Goal: Information Seeking & Learning: Learn about a topic

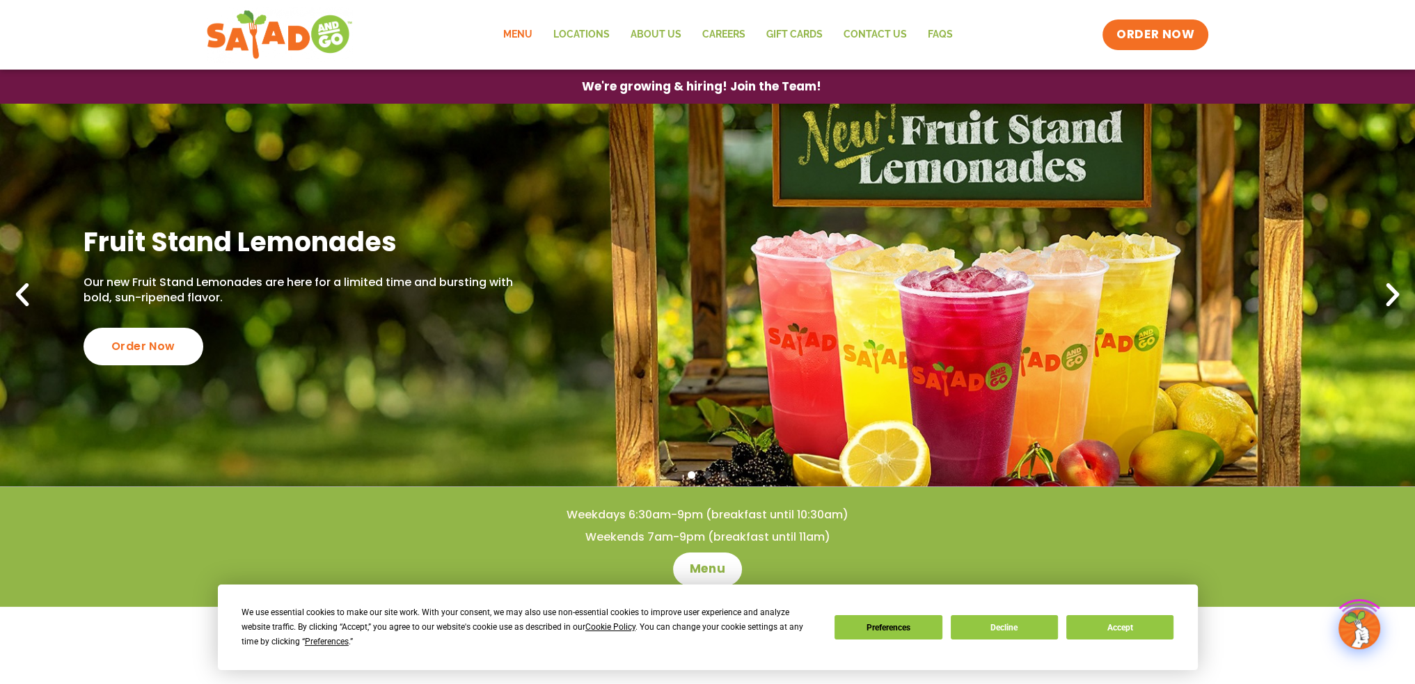
click at [520, 36] on link "Menu" at bounding box center [517, 35] width 50 height 32
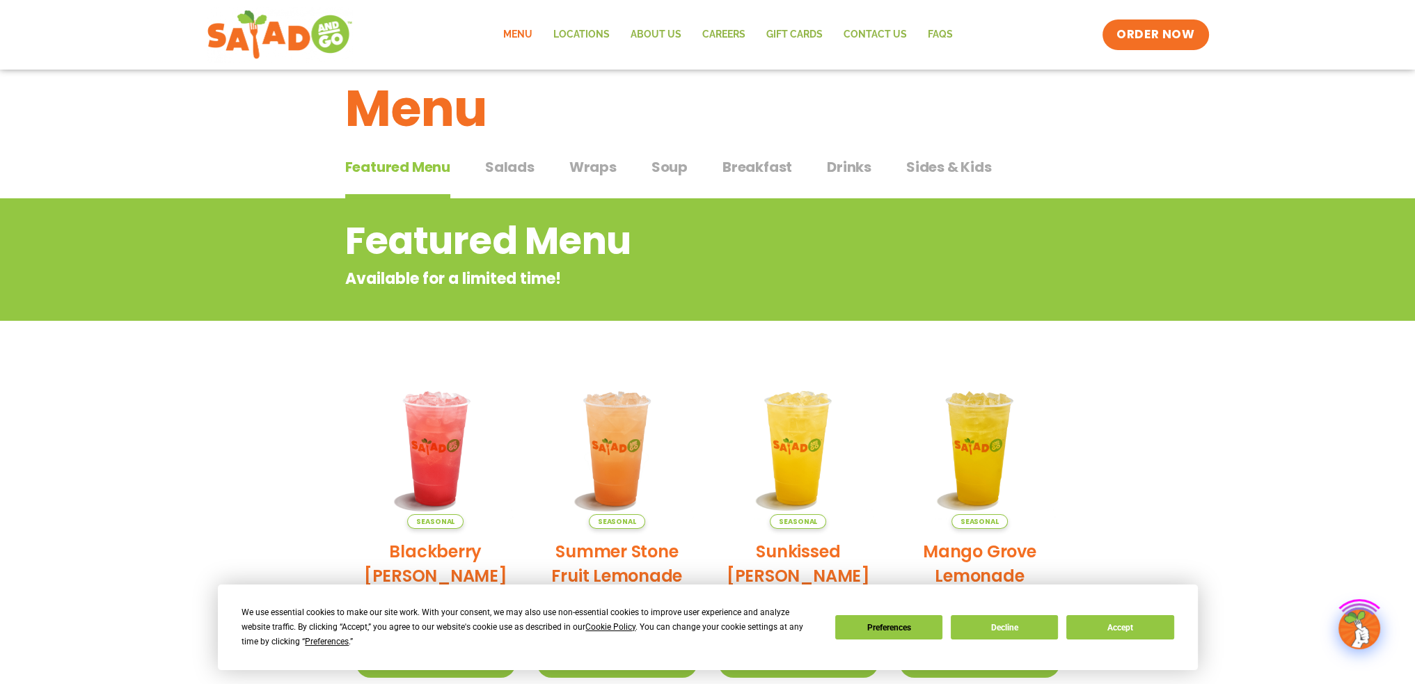
scroll to position [70, 0]
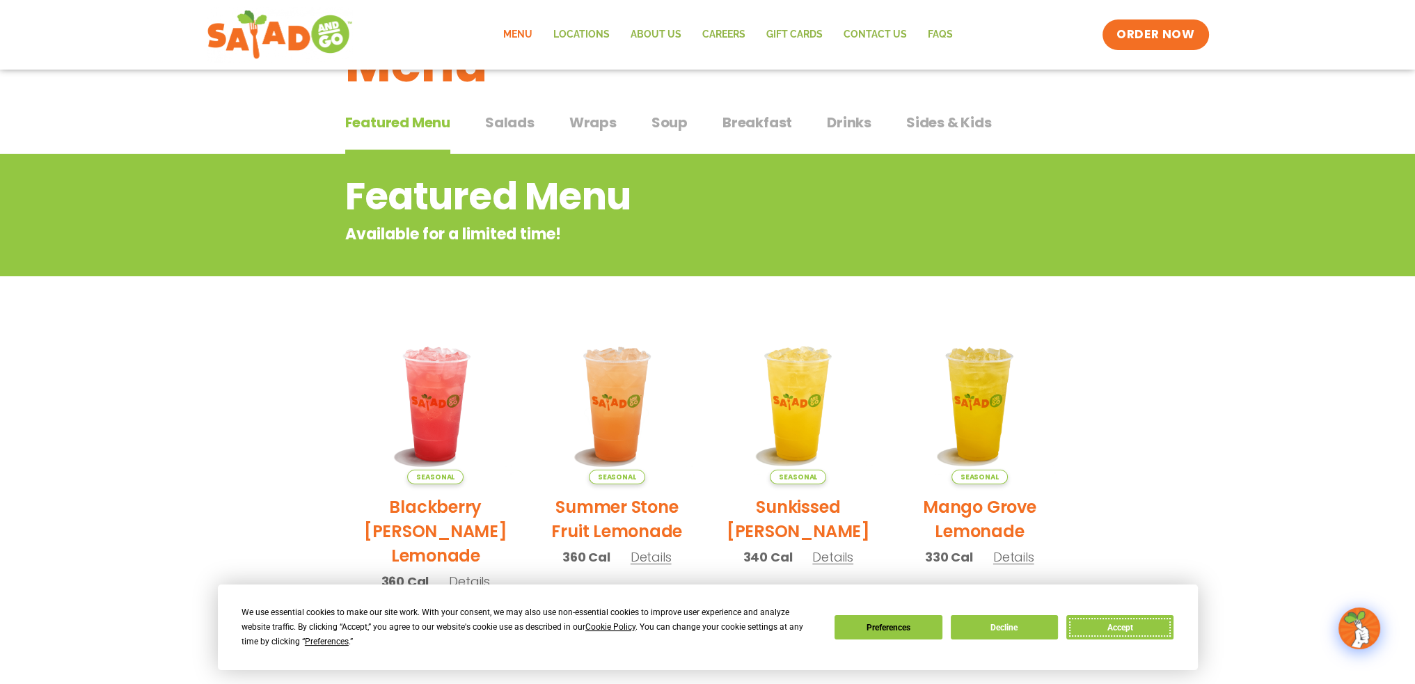
drag, startPoint x: 1133, startPoint y: 634, endPoint x: 930, endPoint y: 532, distance: 227.3
click at [1133, 634] on button "Accept" at bounding box center [1120, 627] width 107 height 24
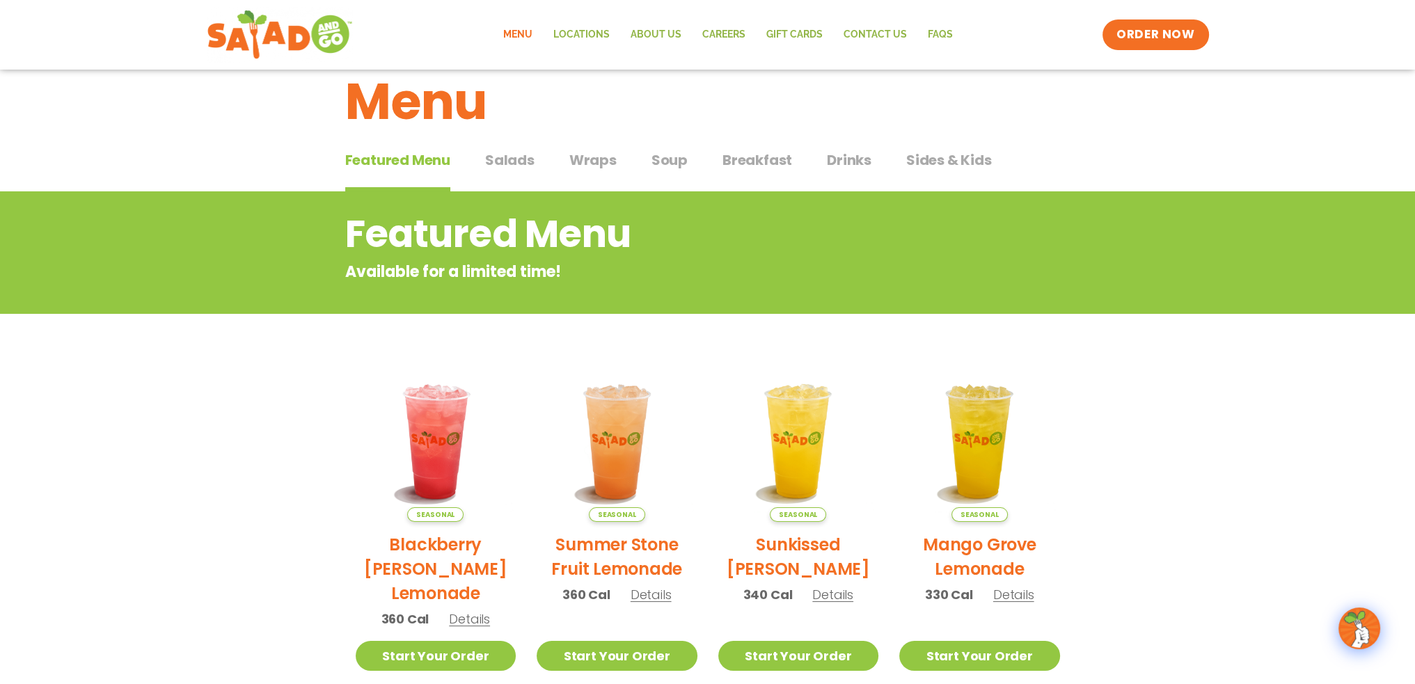
scroll to position [0, 0]
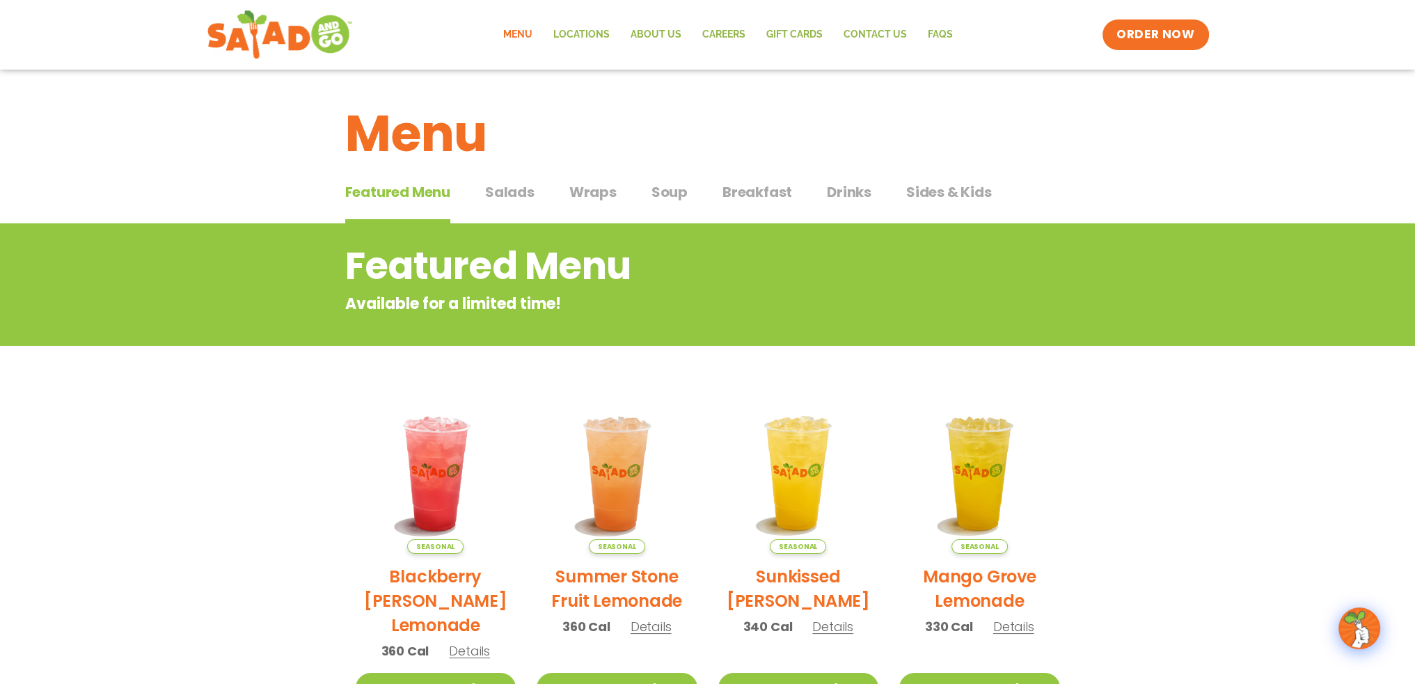
click at [492, 185] on span "Salads" at bounding box center [509, 192] width 49 height 21
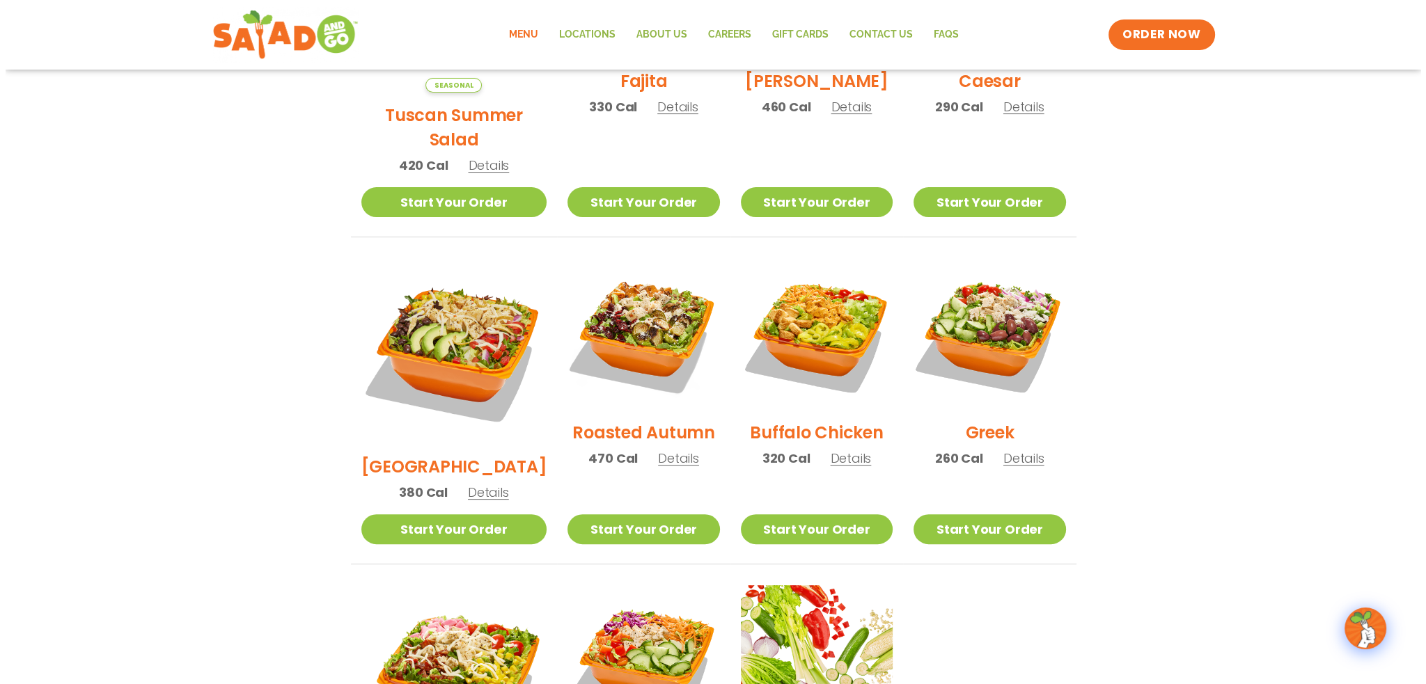
scroll to position [557, 0]
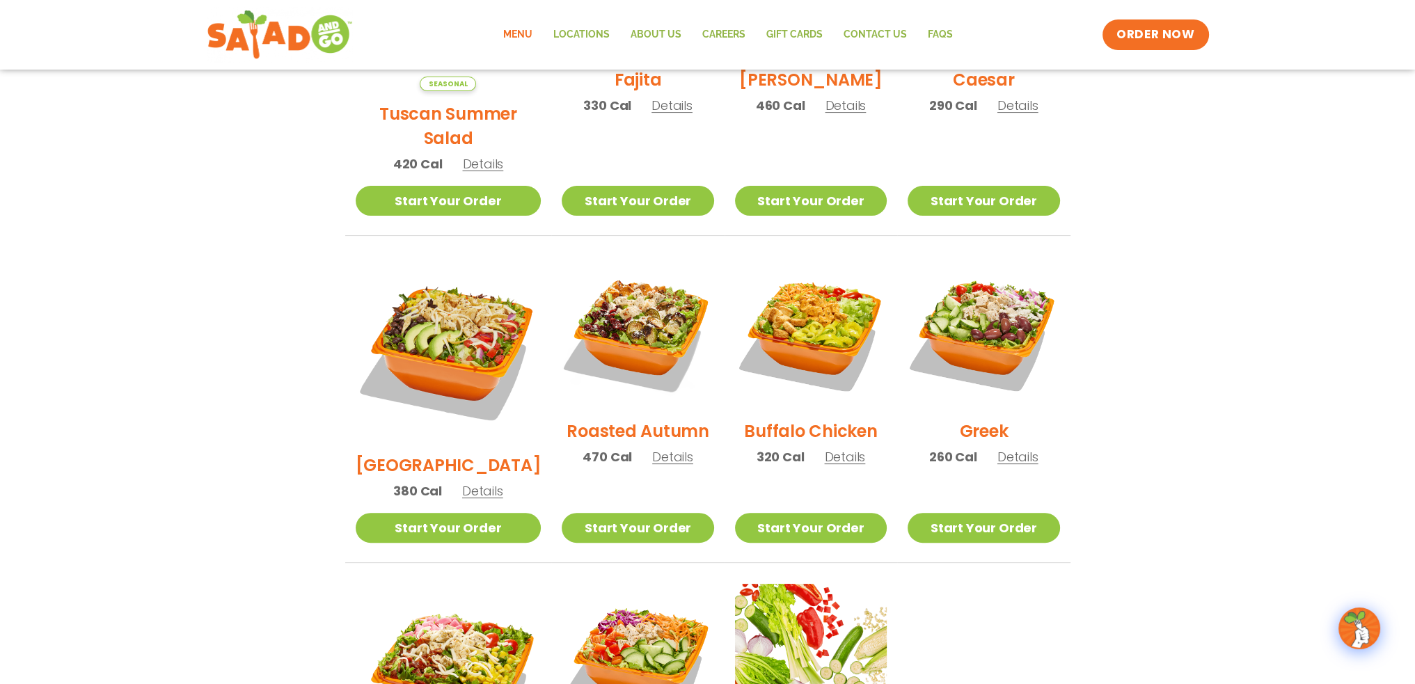
click at [652, 448] on span "Details" at bounding box center [672, 456] width 41 height 17
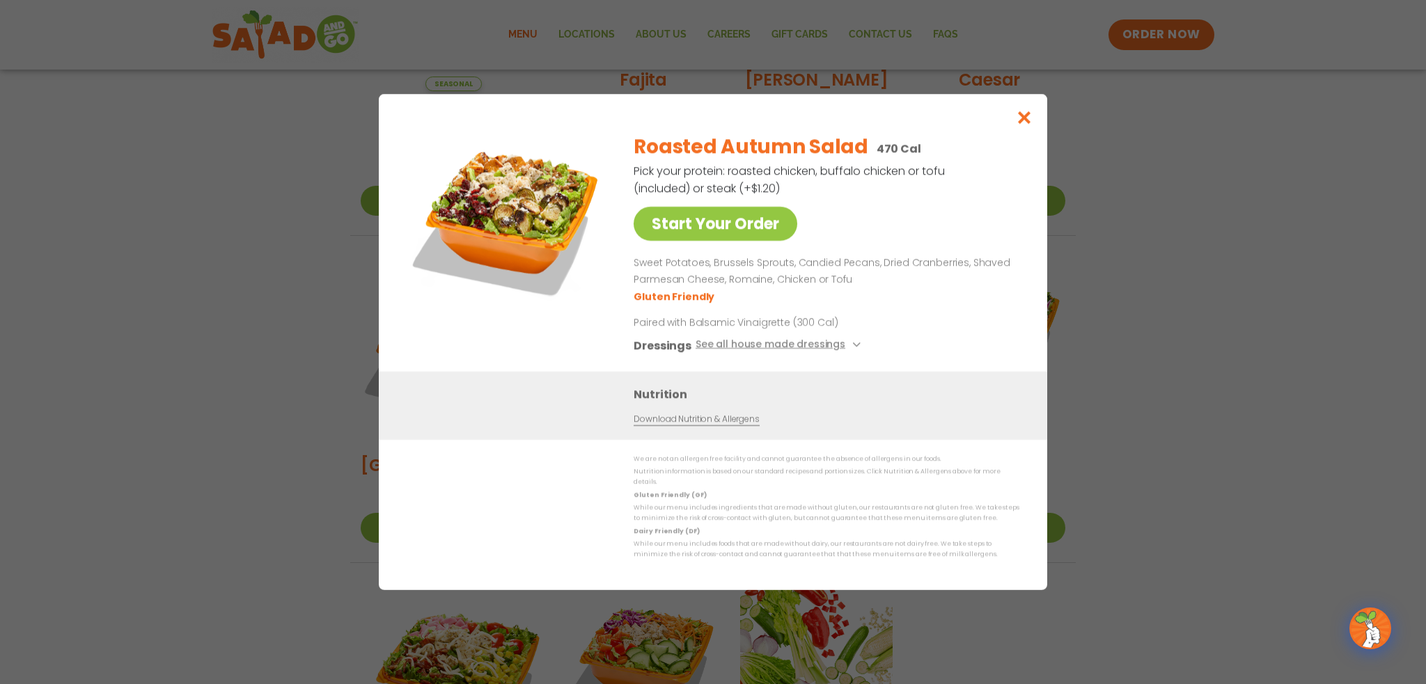
click at [705, 425] on link "Download Nutrition & Allergens" at bounding box center [696, 419] width 125 height 13
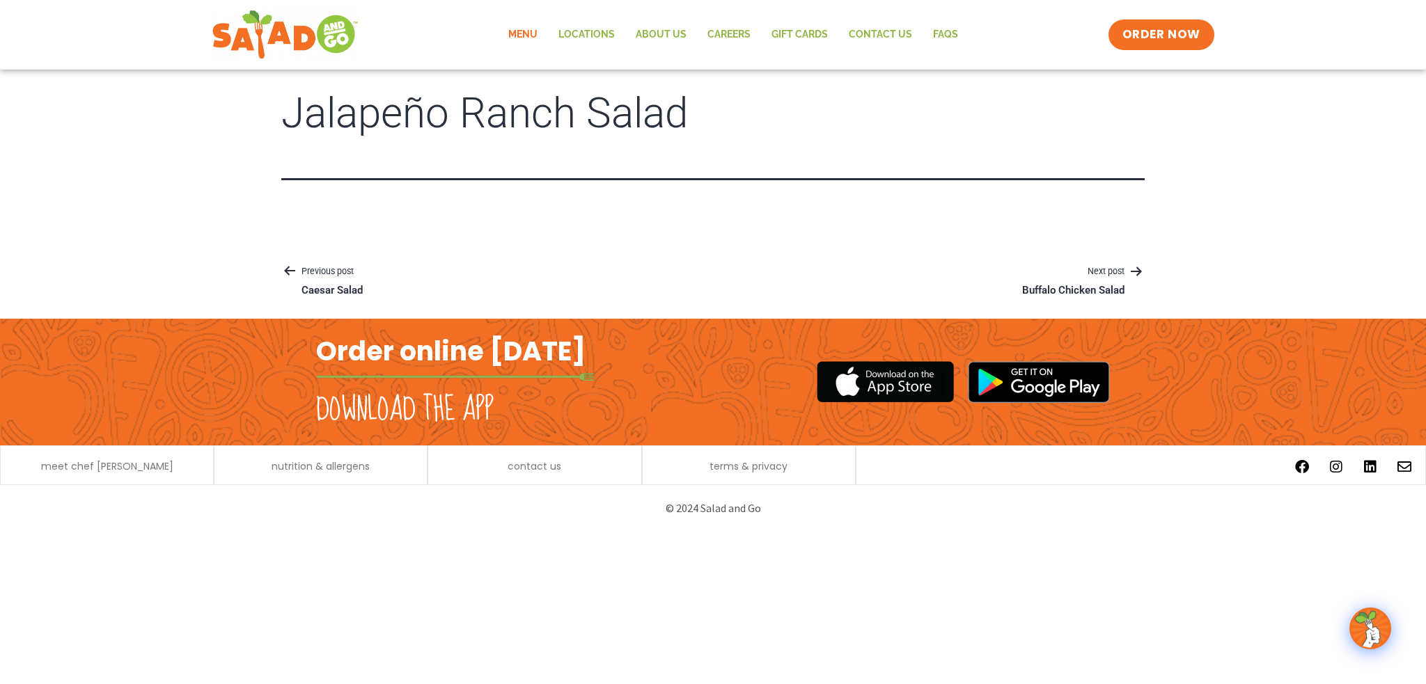
click at [513, 38] on link "Menu" at bounding box center [523, 35] width 50 height 32
click at [544, 44] on link "Menu" at bounding box center [523, 35] width 50 height 32
click at [527, 37] on link "Menu" at bounding box center [523, 35] width 50 height 32
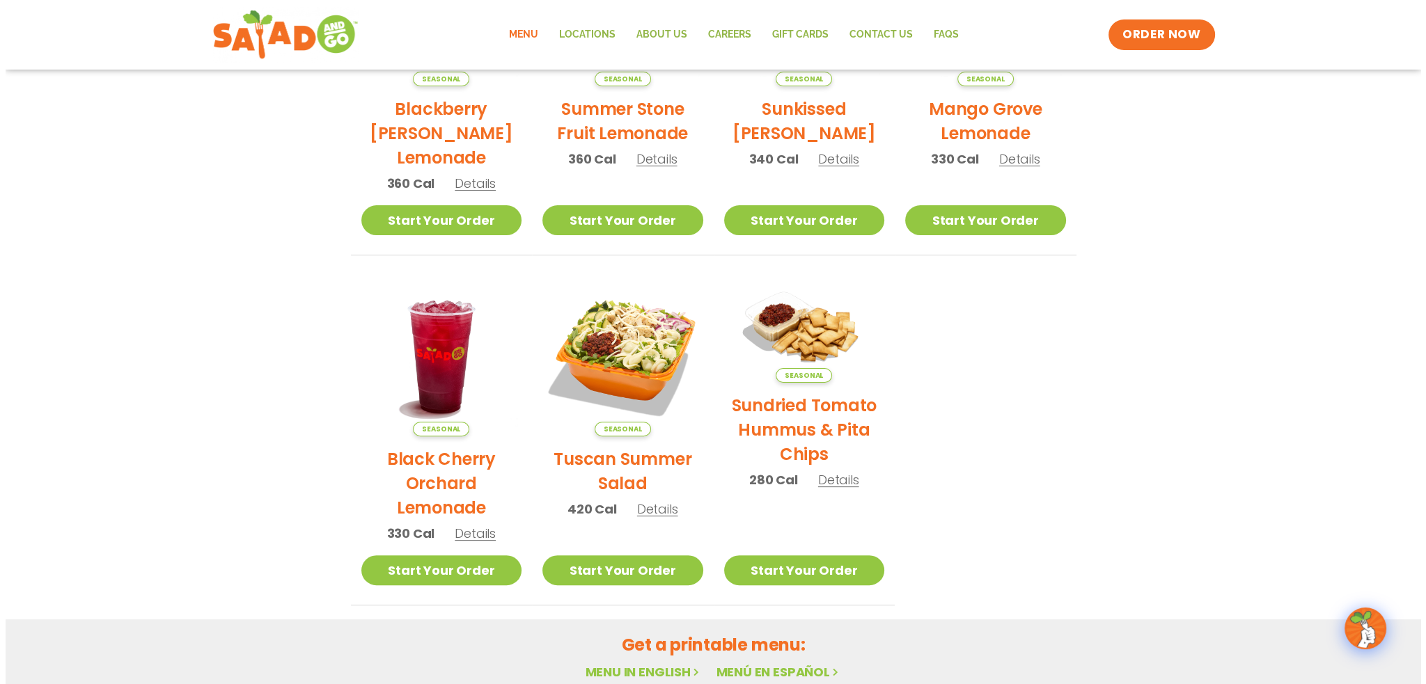
scroll to position [557, 0]
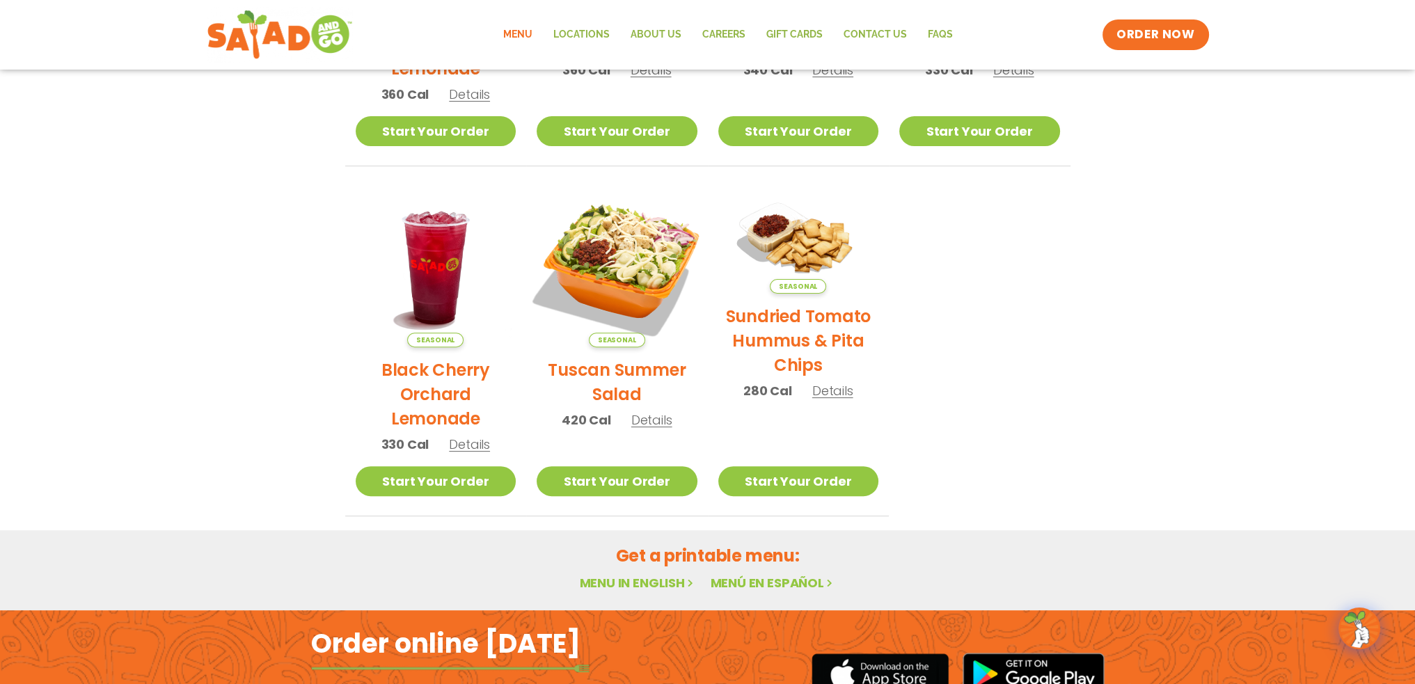
click at [627, 250] on img at bounding box center [617, 267] width 189 height 189
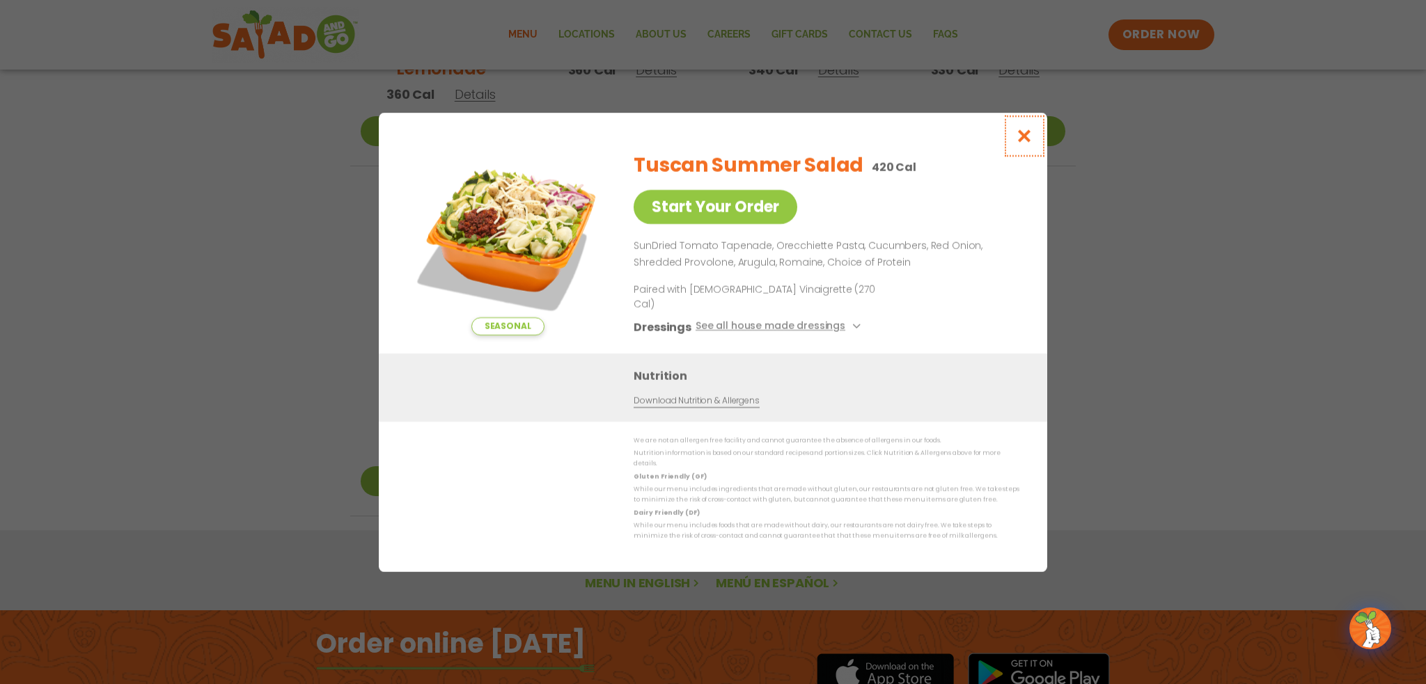
click at [1021, 143] on icon "Close modal" at bounding box center [1024, 136] width 17 height 15
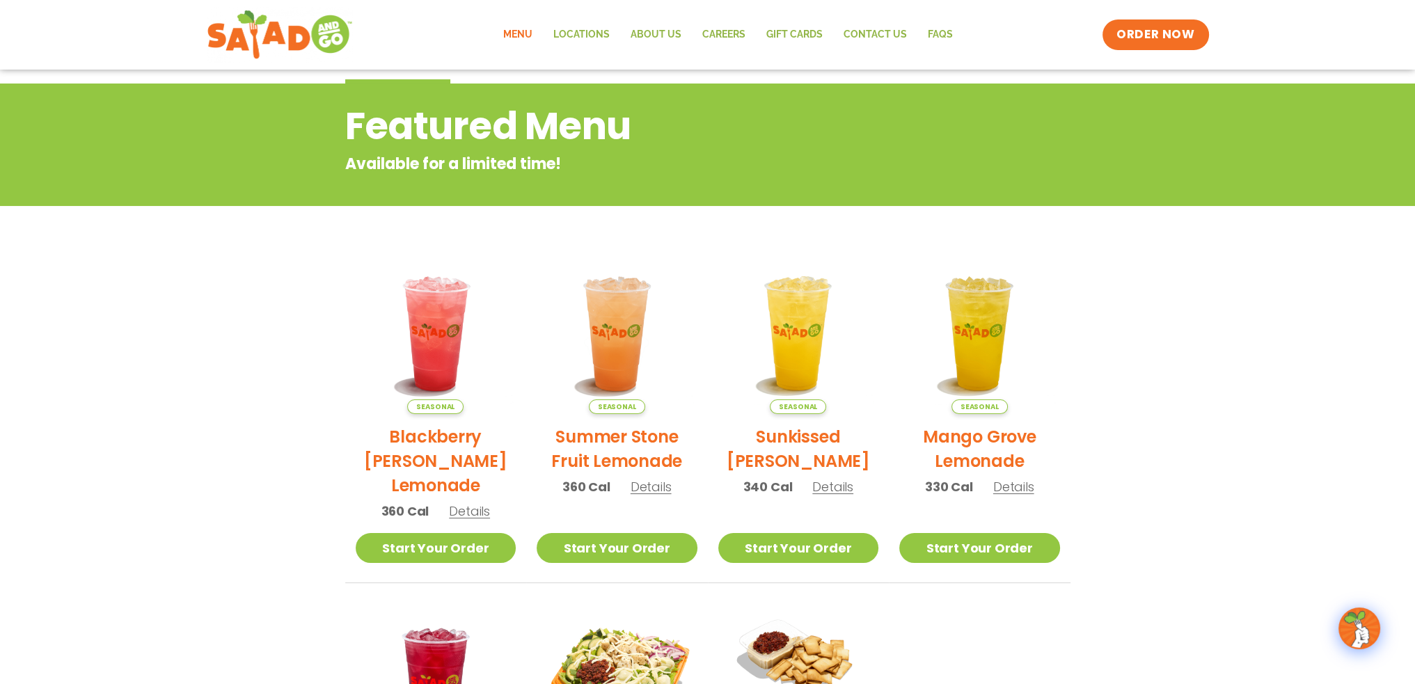
scroll to position [68, 0]
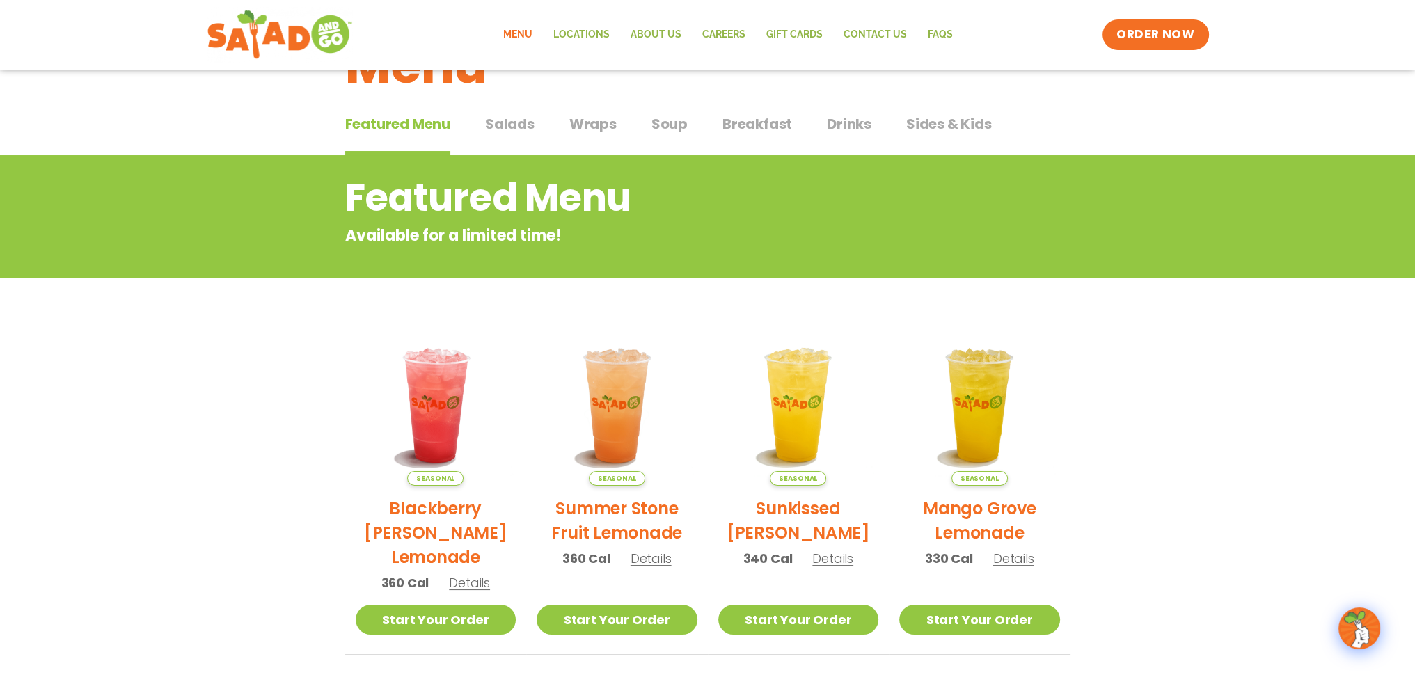
drag, startPoint x: 508, startPoint y: 124, endPoint x: 521, endPoint y: 134, distance: 16.9
click at [508, 124] on span "Salads" at bounding box center [509, 123] width 49 height 21
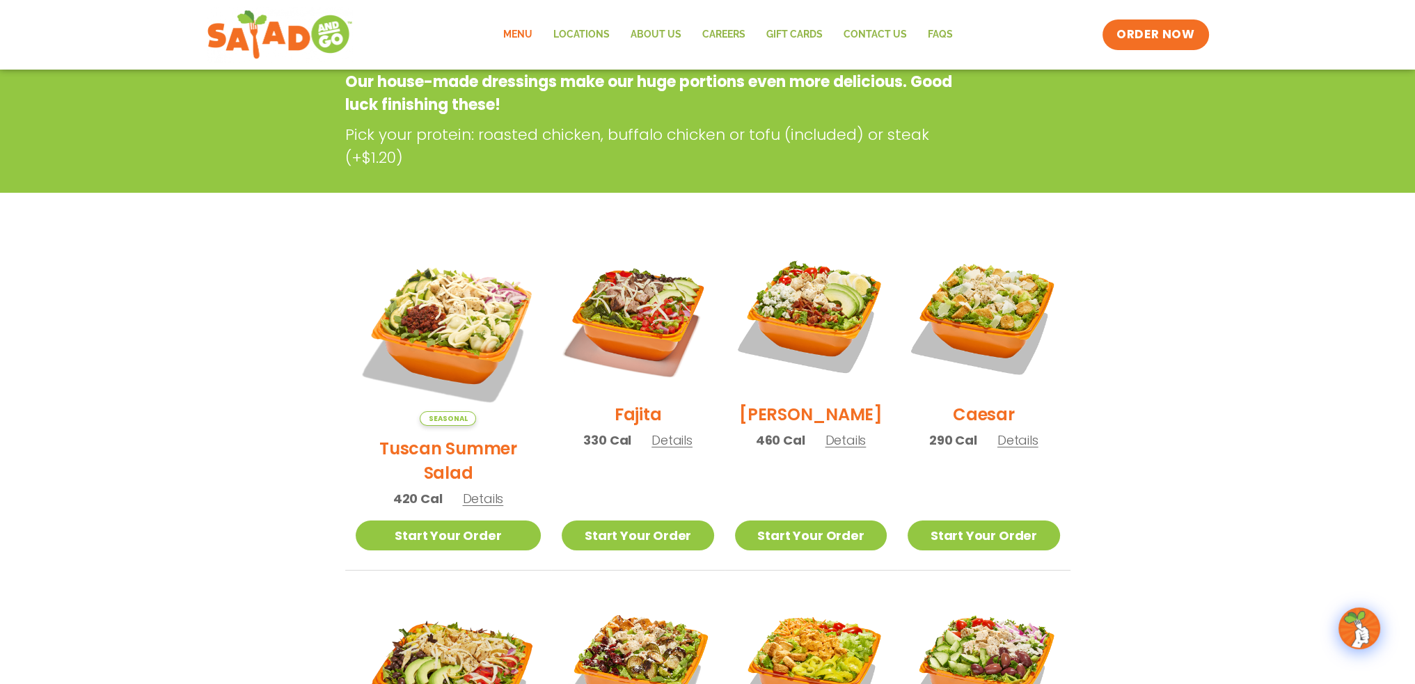
scroll to position [277, 0]
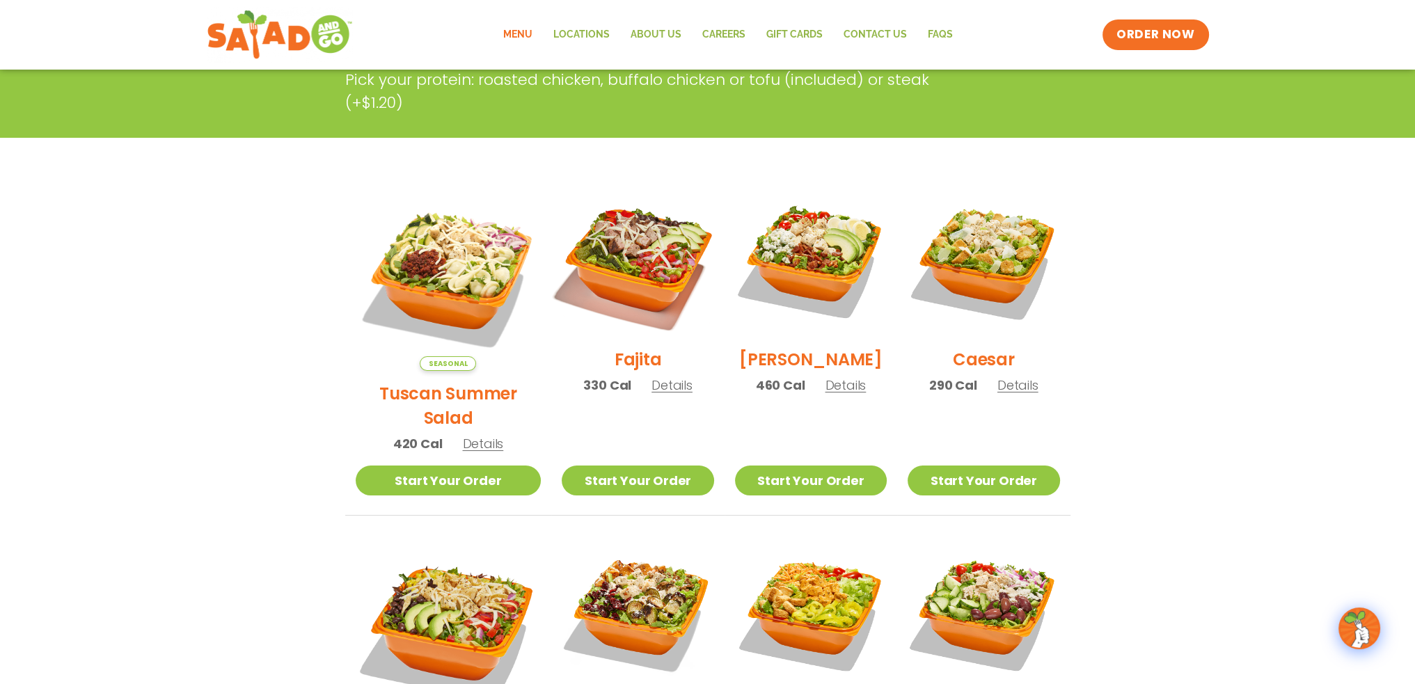
click at [623, 265] on img at bounding box center [638, 261] width 178 height 178
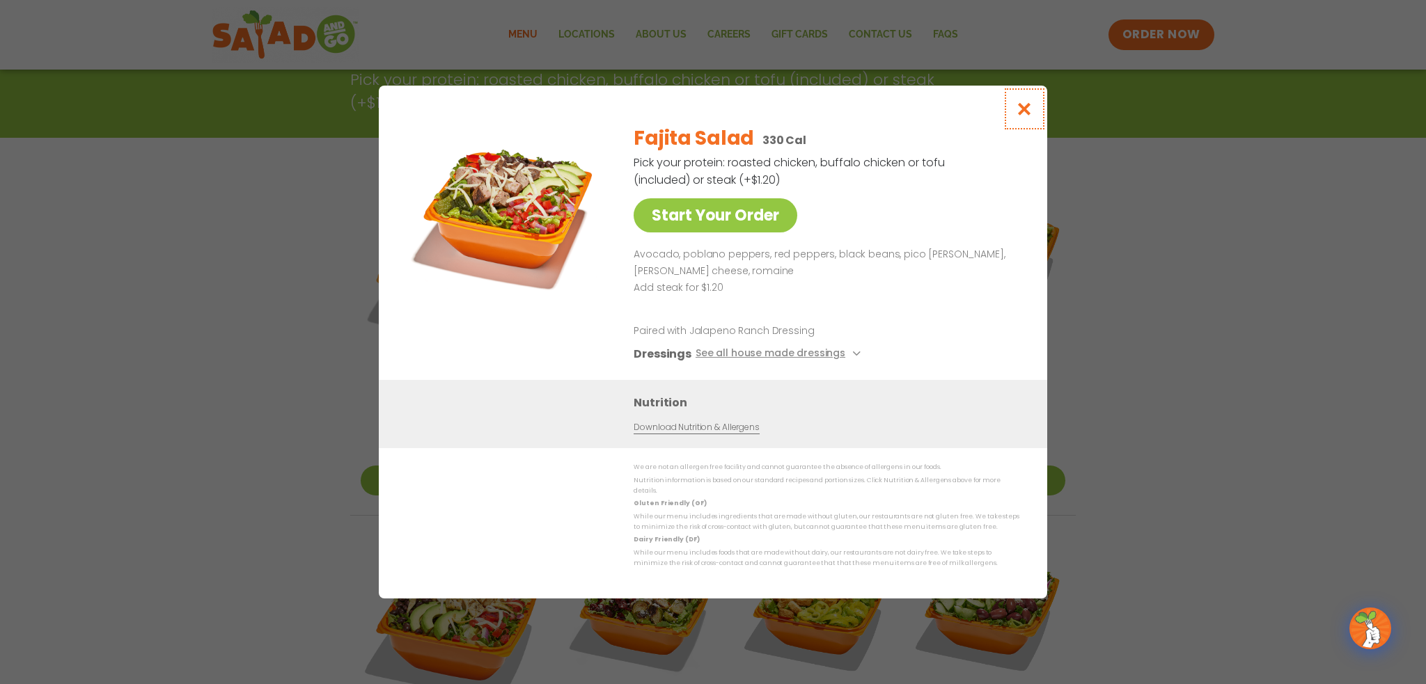
drag, startPoint x: 1025, startPoint y: 113, endPoint x: 1008, endPoint y: 114, distance: 16.7
click at [1025, 113] on icon "Close modal" at bounding box center [1024, 109] width 17 height 15
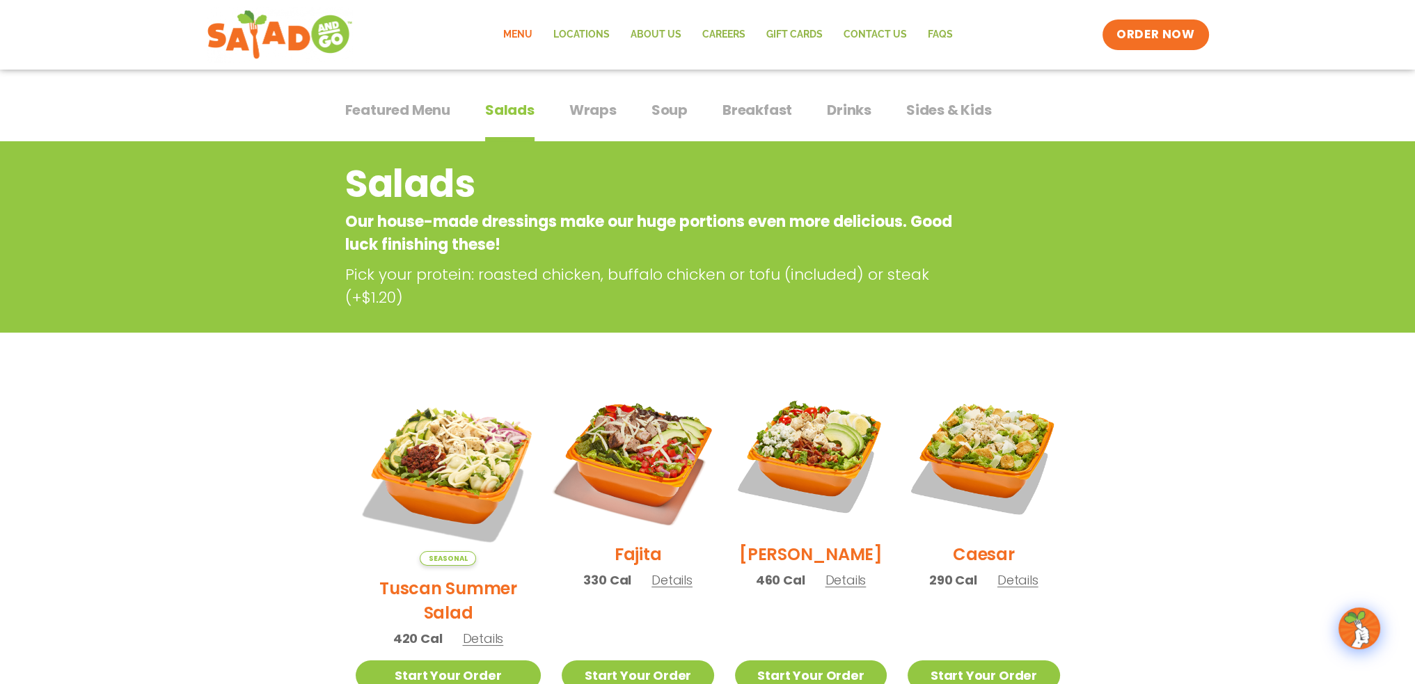
scroll to position [68, 0]
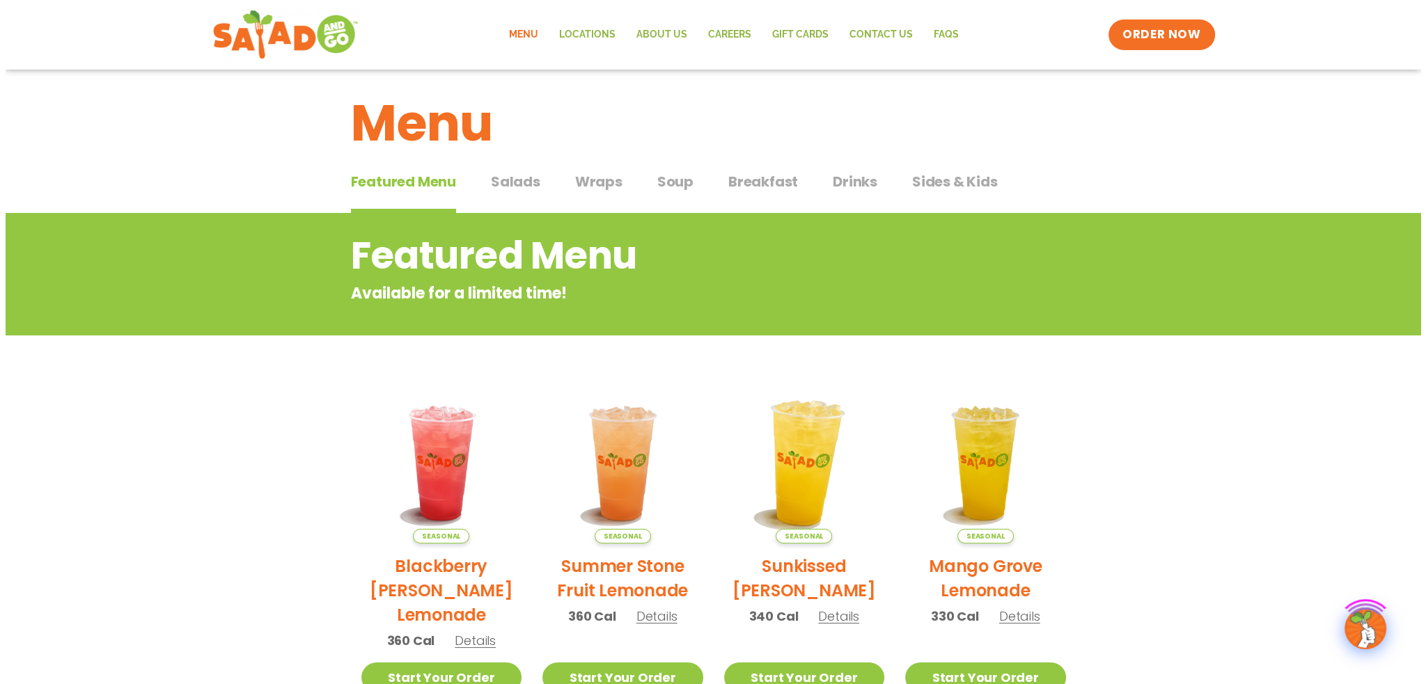
scroll to position [487, 0]
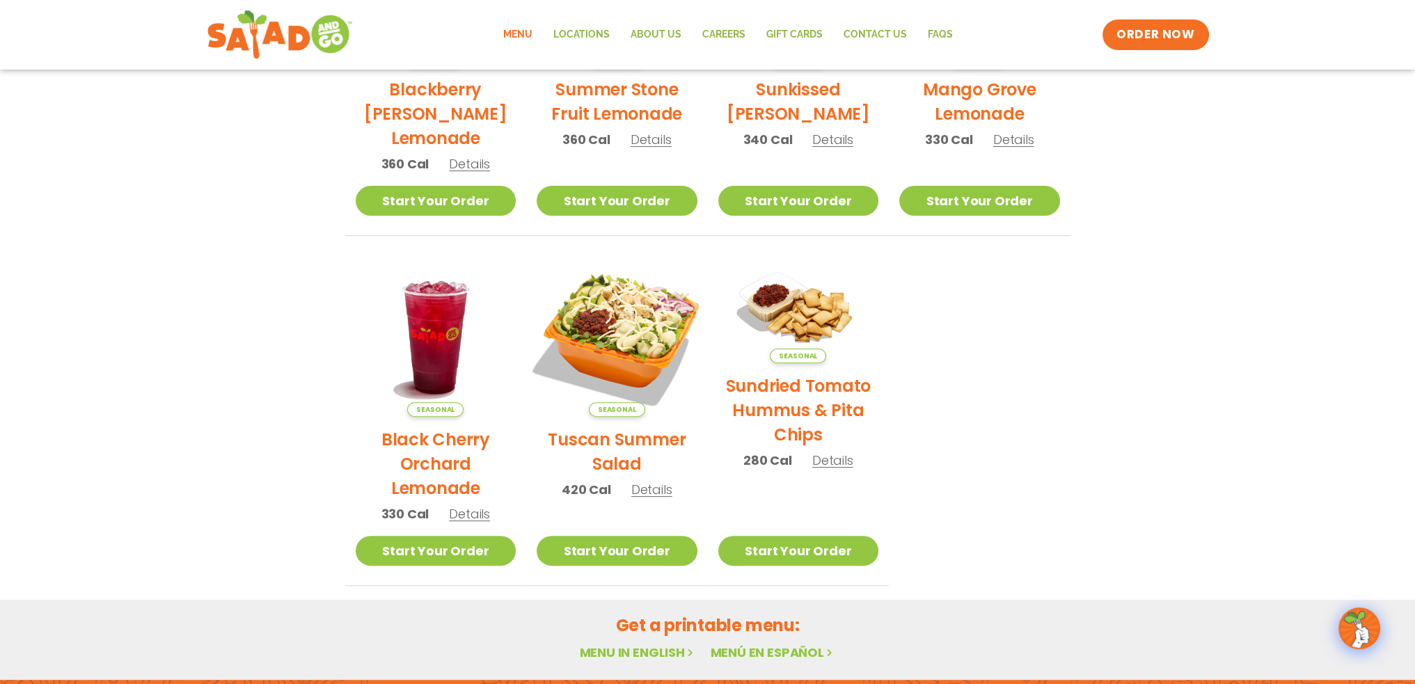
click at [631, 355] on img at bounding box center [617, 336] width 189 height 189
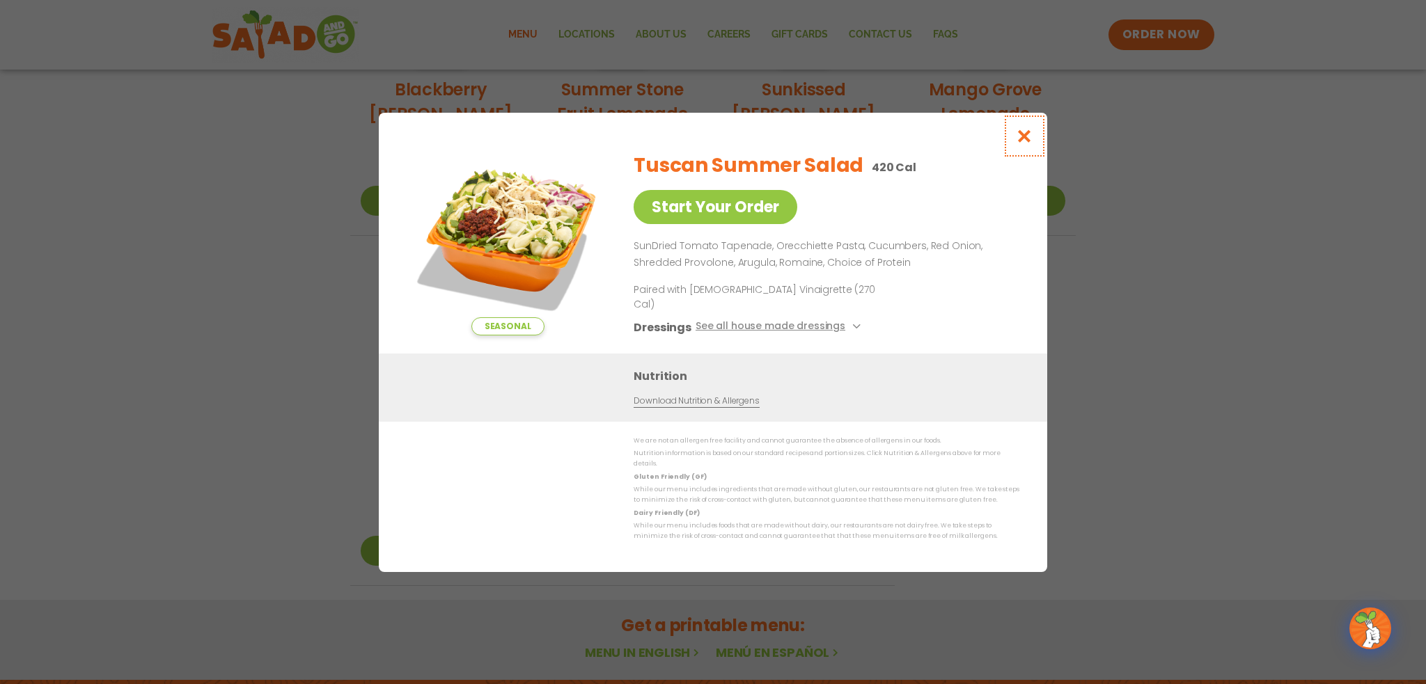
click at [1021, 143] on icon "Close modal" at bounding box center [1024, 136] width 17 height 15
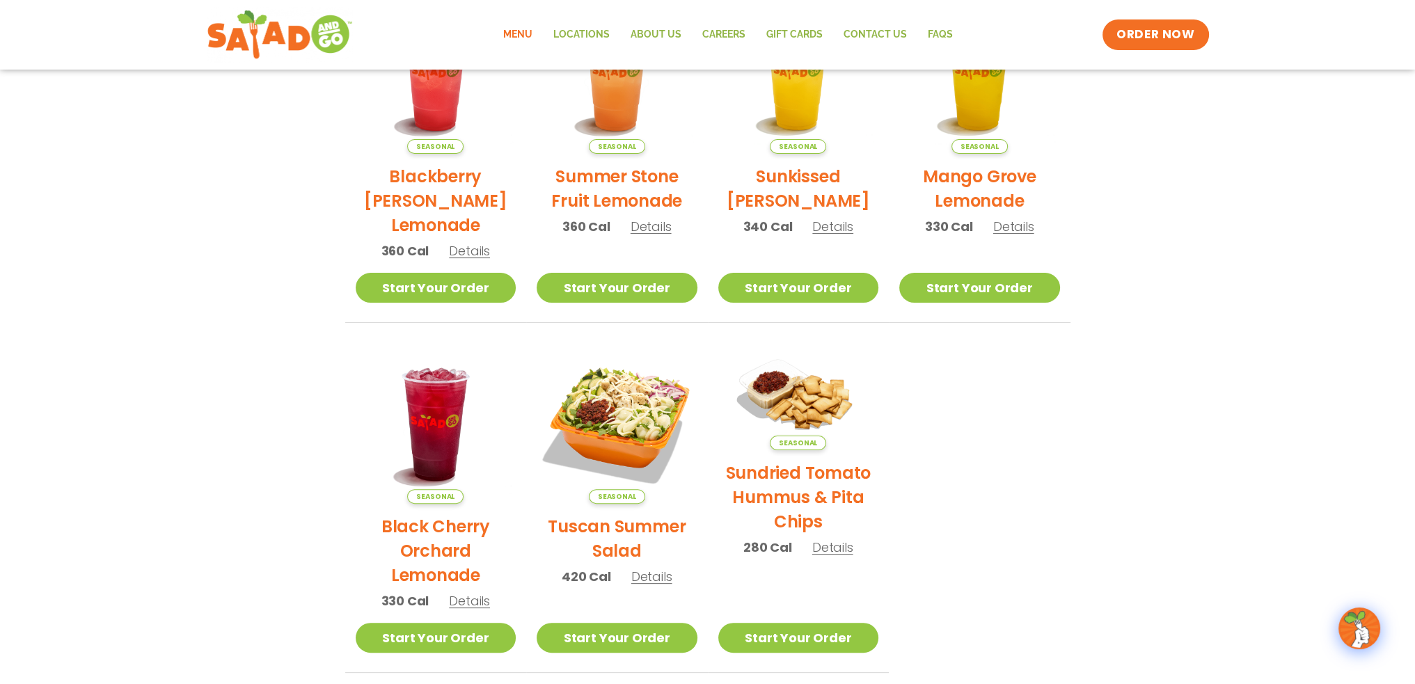
scroll to position [388, 0]
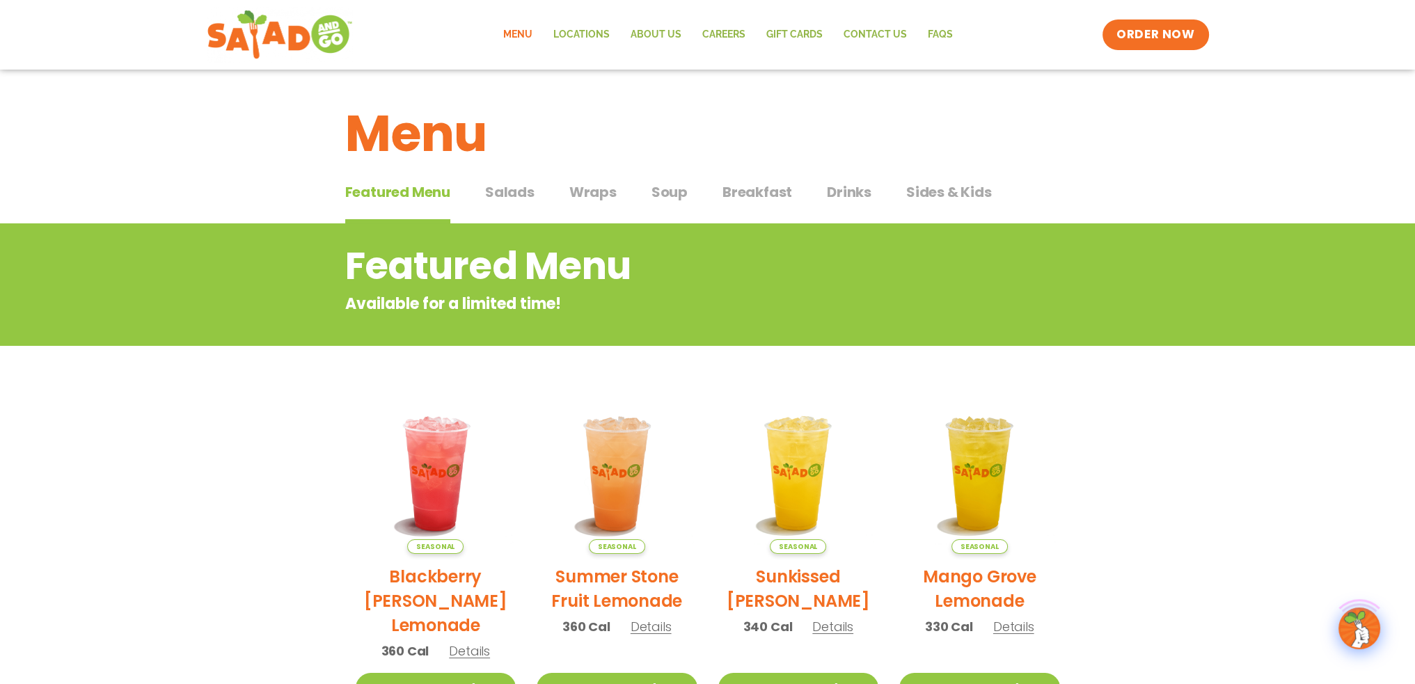
click at [507, 195] on span "Salads" at bounding box center [509, 192] width 49 height 21
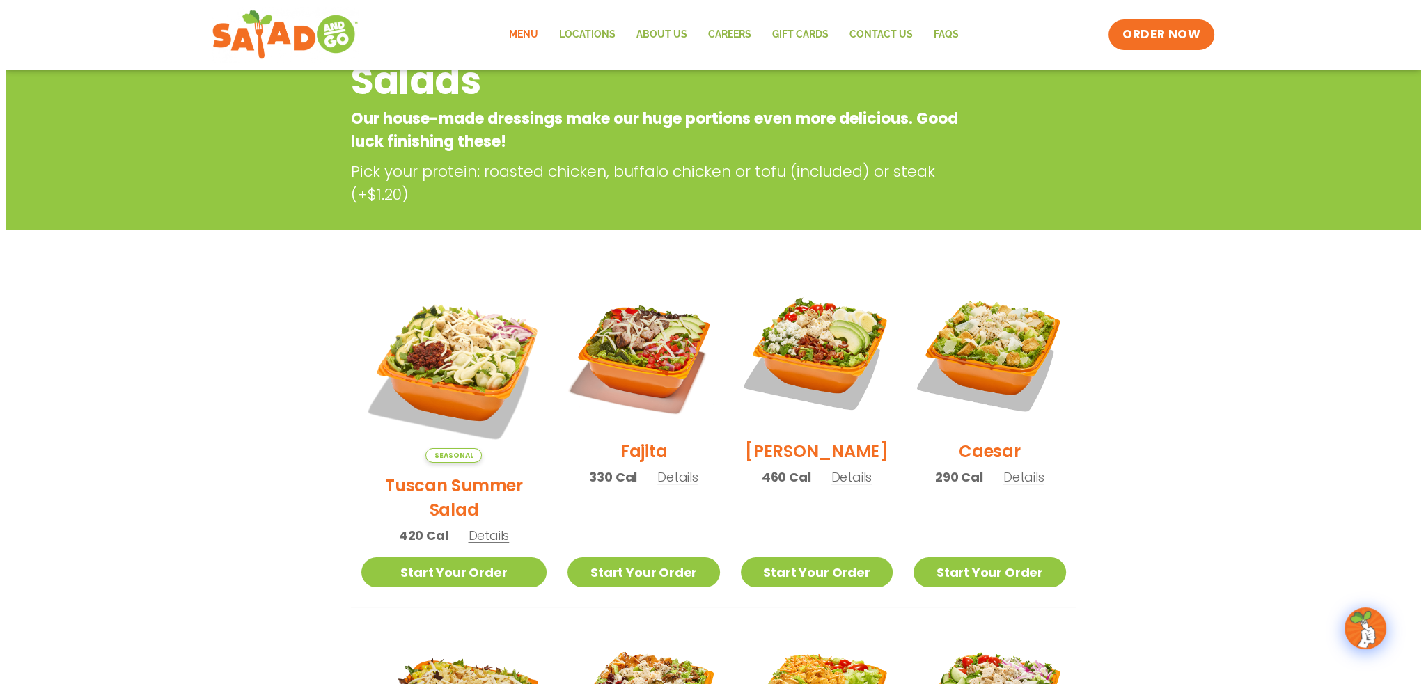
scroll to position [209, 0]
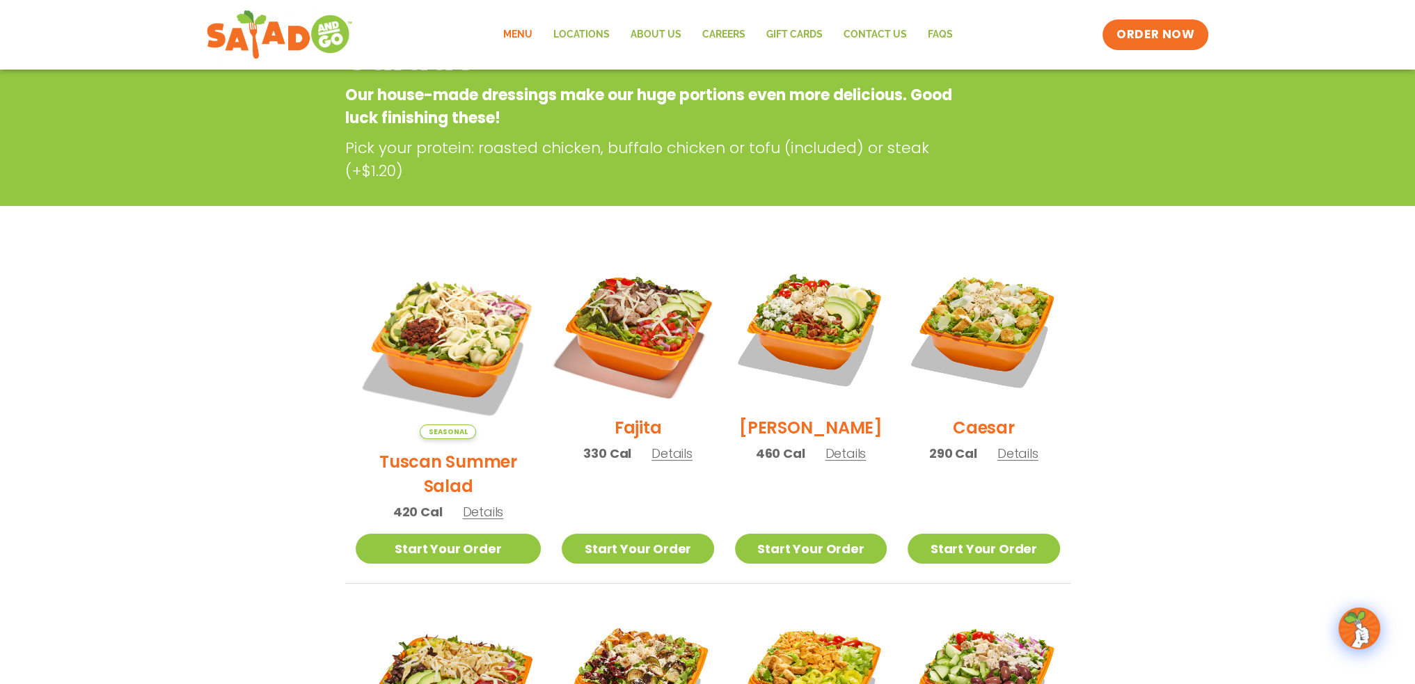
click at [620, 308] on img at bounding box center [638, 329] width 178 height 178
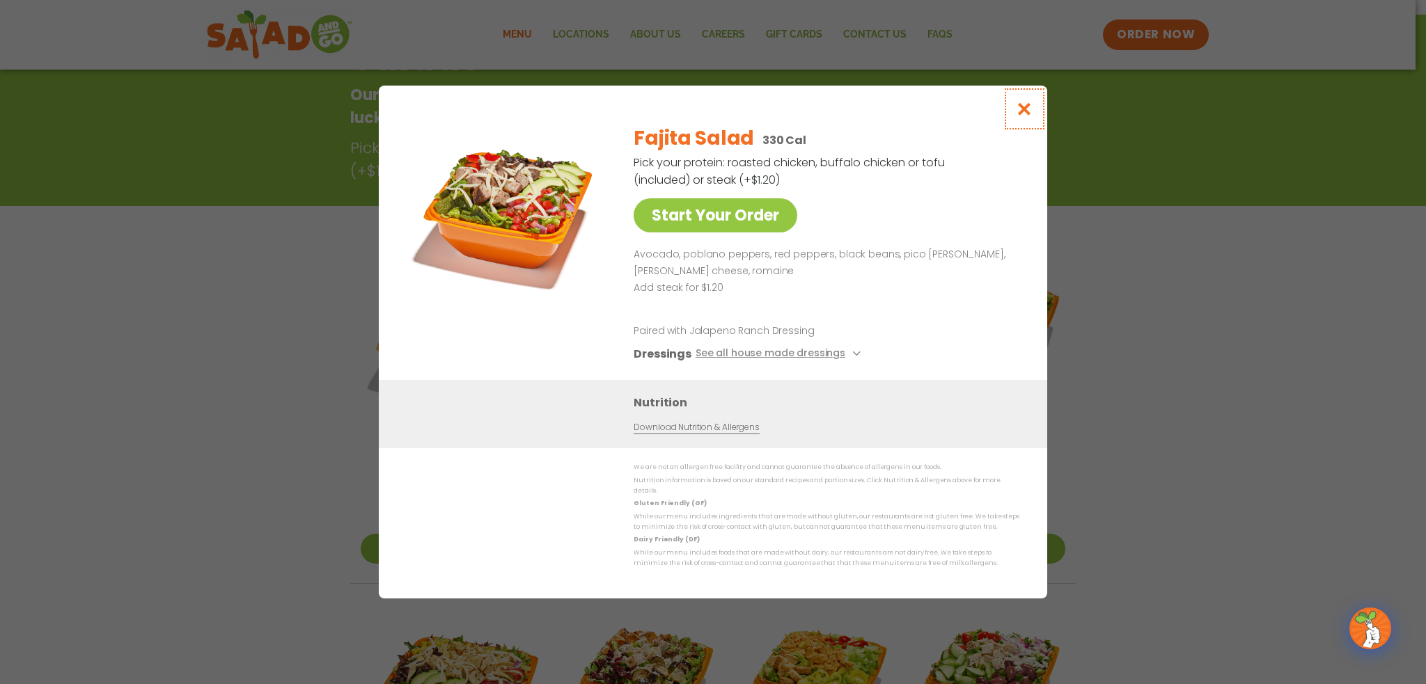
click at [1023, 116] on icon "Close modal" at bounding box center [1024, 109] width 17 height 15
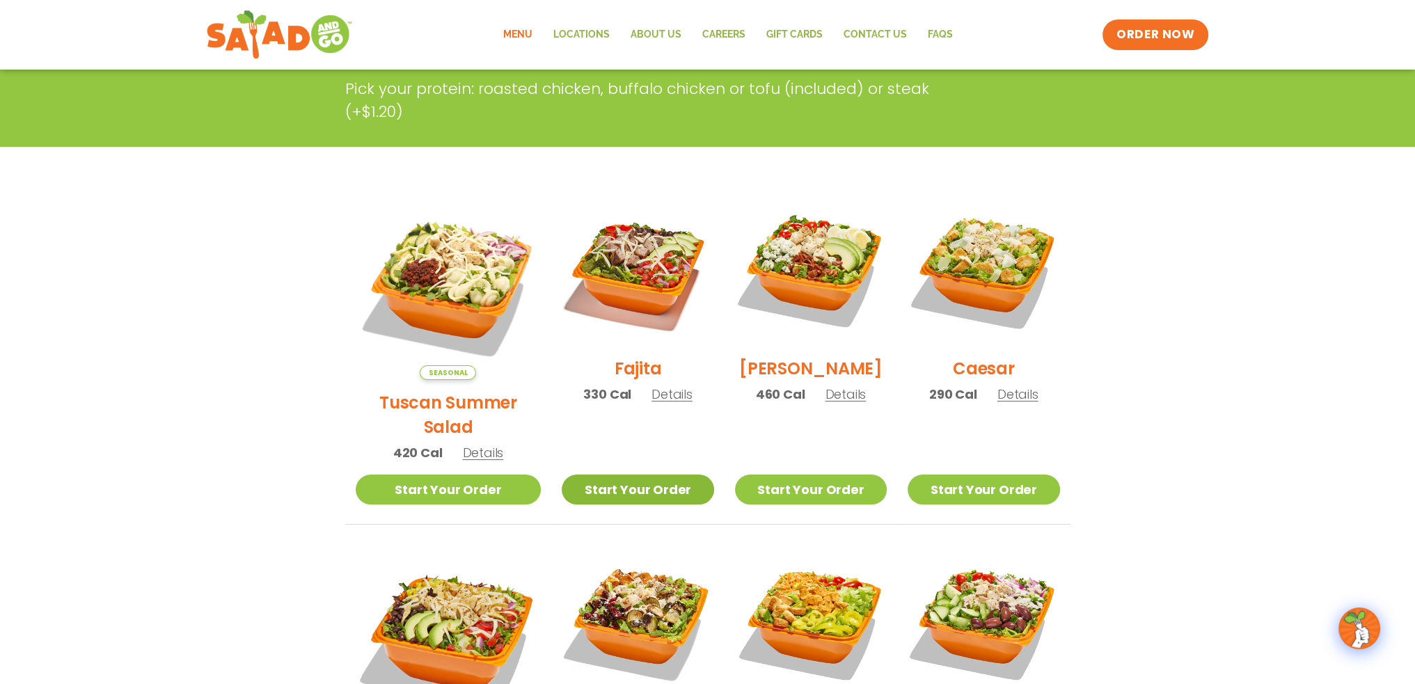
scroll to position [292, 0]
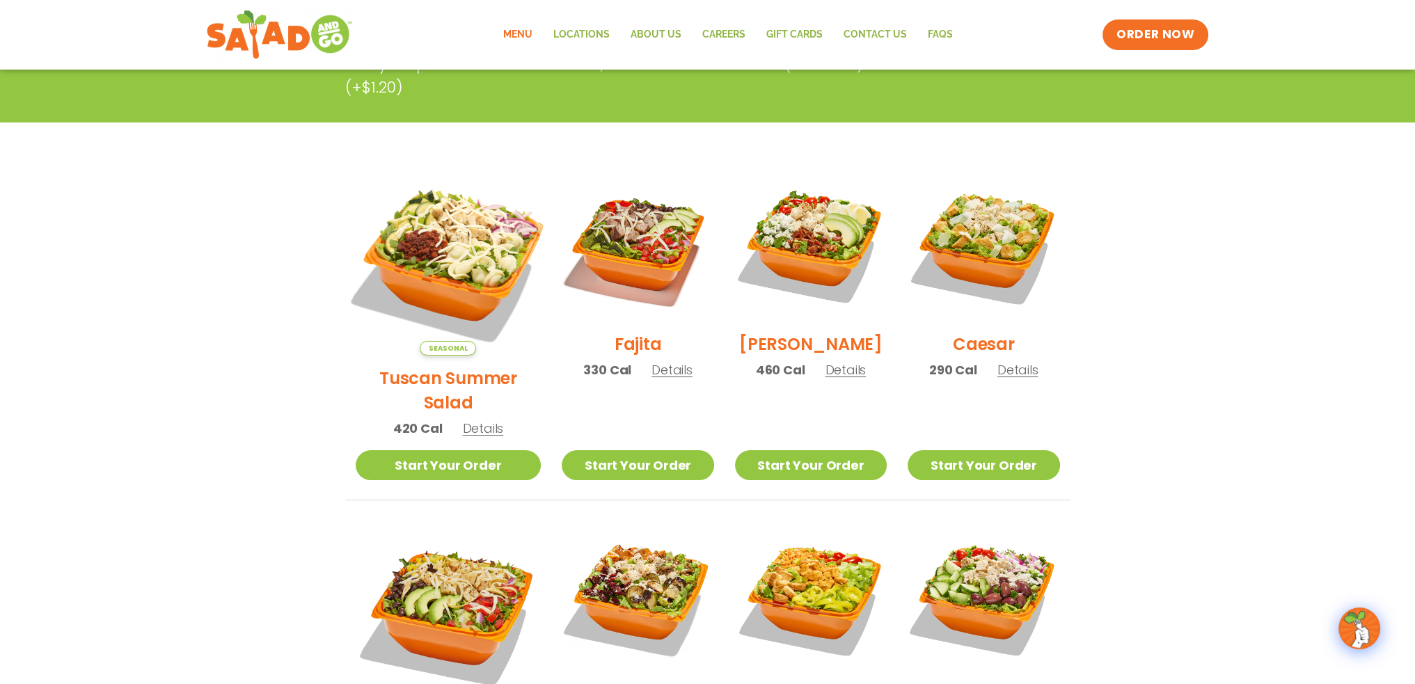
click at [457, 272] on img at bounding box center [448, 263] width 218 height 218
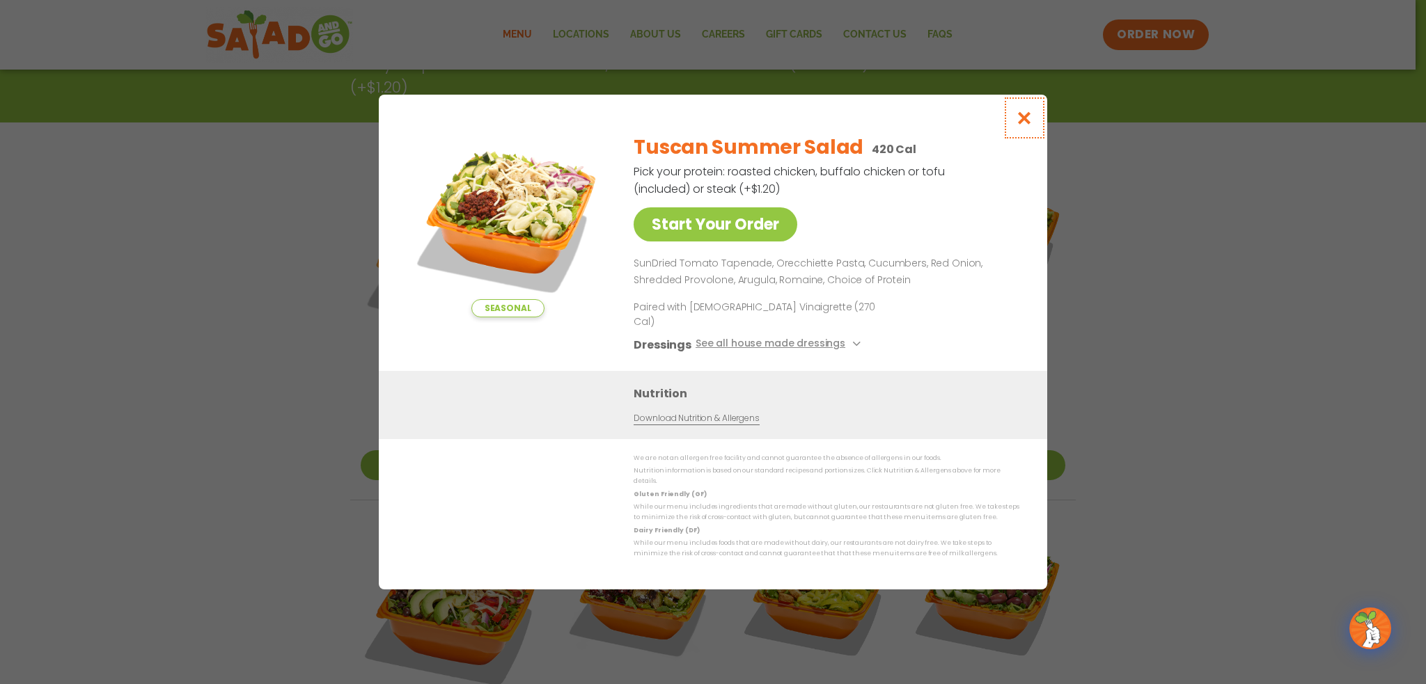
click at [1022, 125] on icon "Close modal" at bounding box center [1024, 118] width 17 height 15
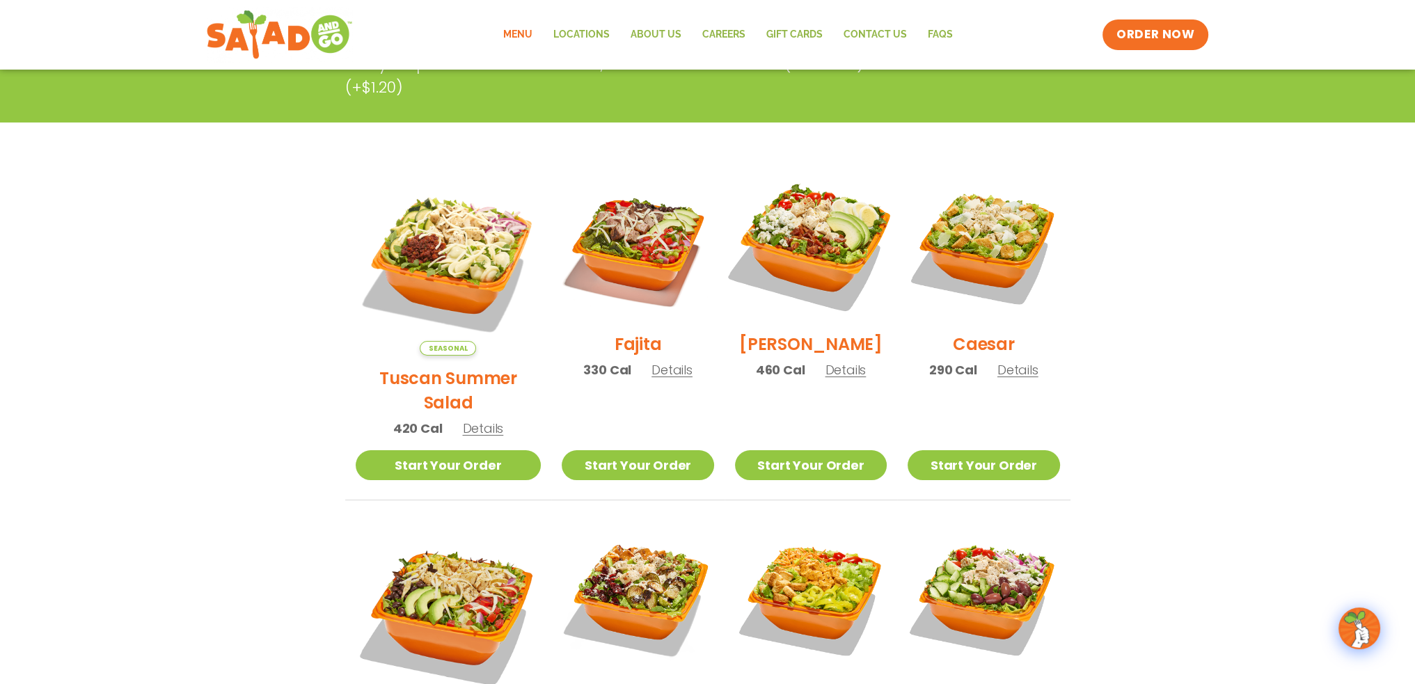
click at [782, 228] on img at bounding box center [811, 246] width 178 height 178
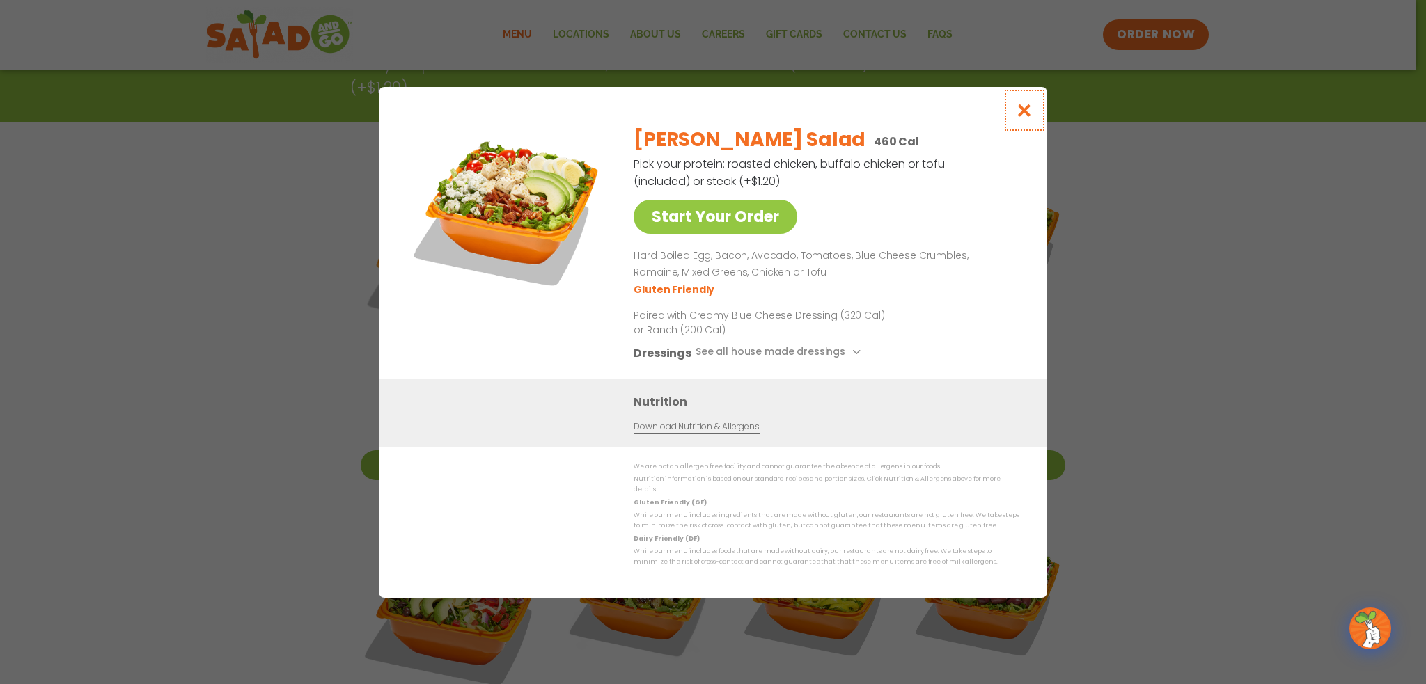
click at [1026, 118] on icon "Close modal" at bounding box center [1024, 110] width 17 height 15
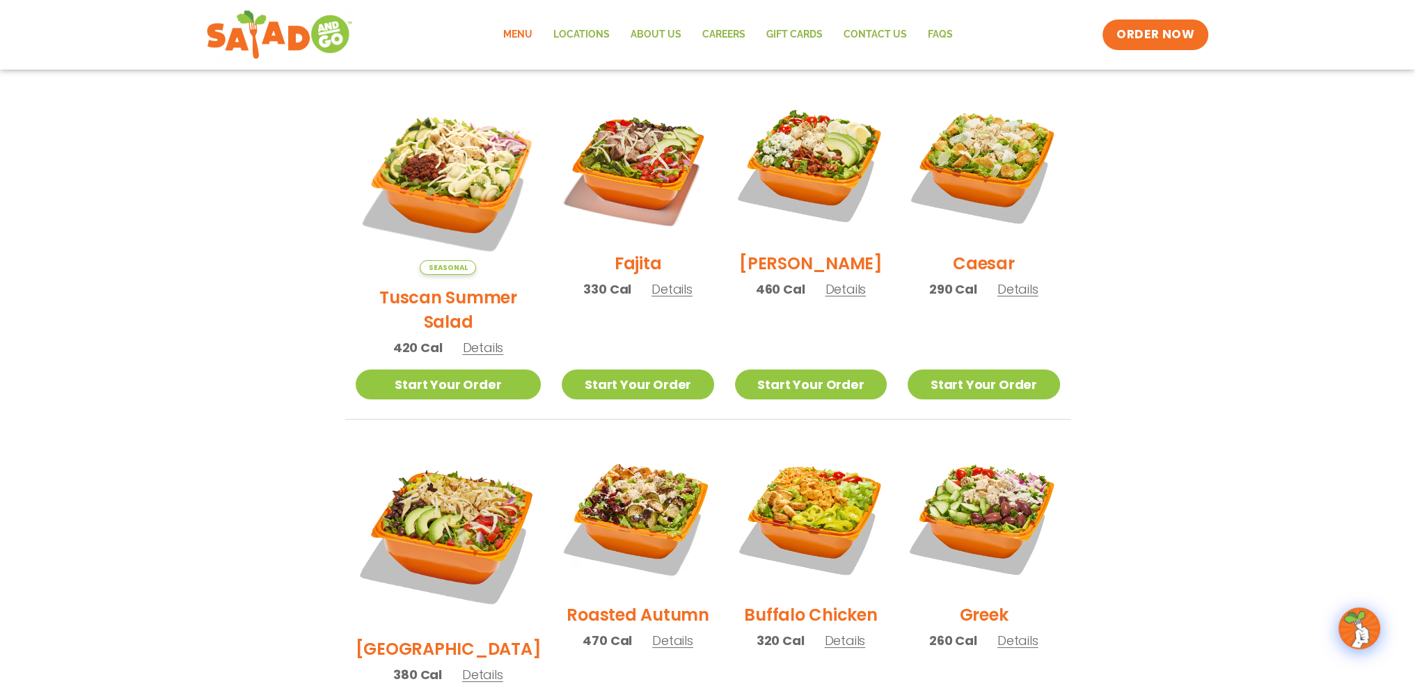
scroll to position [432, 0]
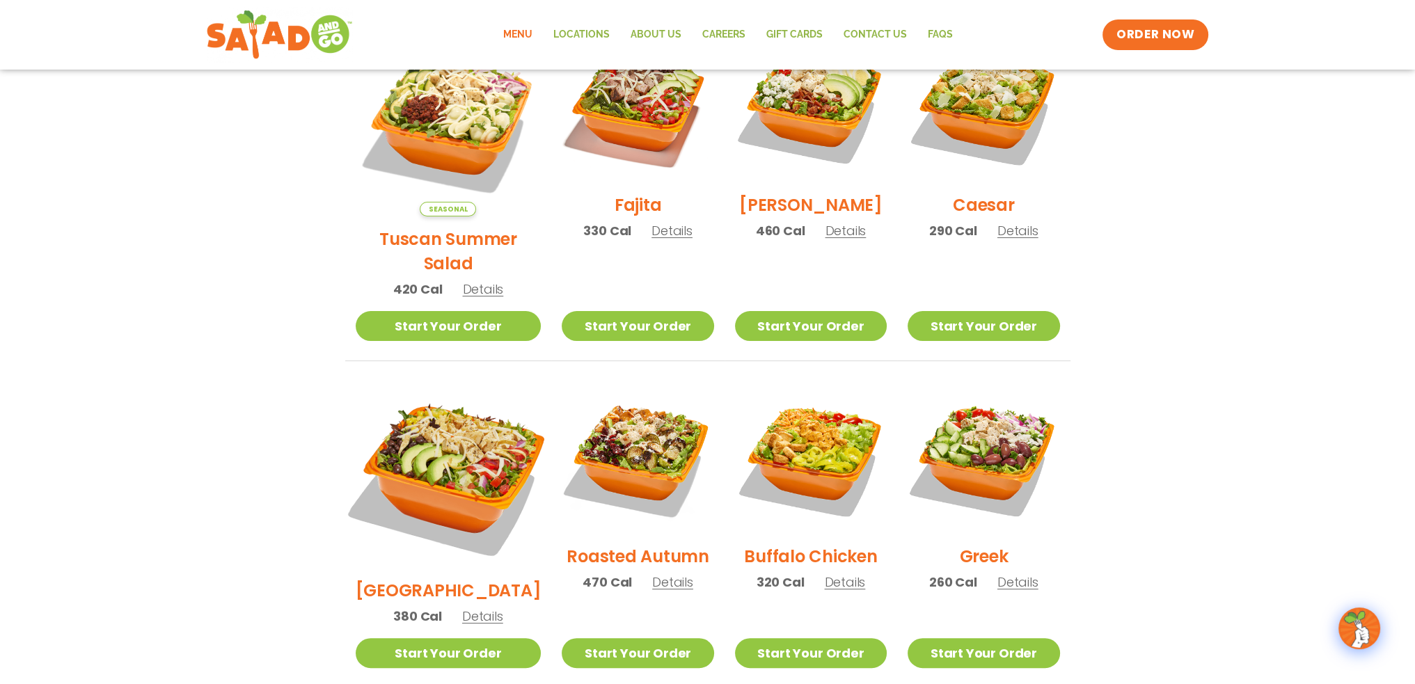
click at [430, 426] on img at bounding box center [448, 475] width 218 height 218
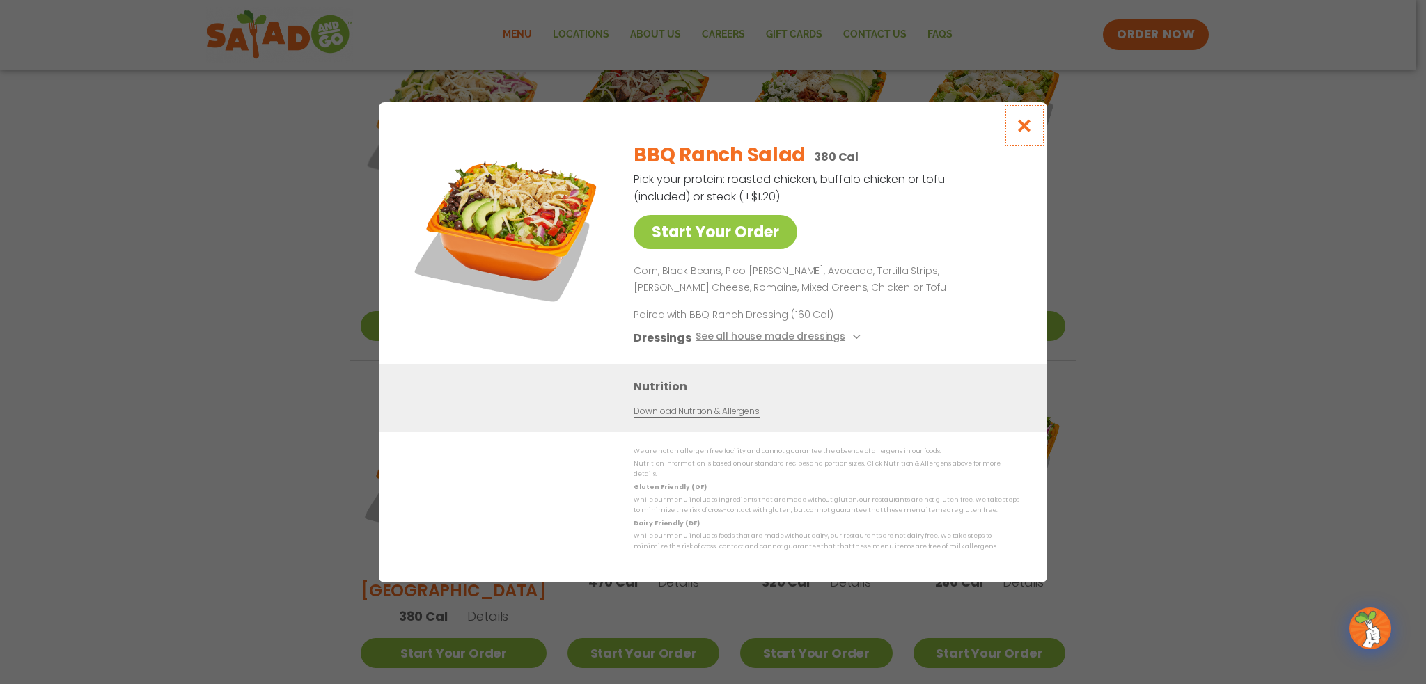
click at [1024, 131] on icon "Close modal" at bounding box center [1024, 125] width 17 height 15
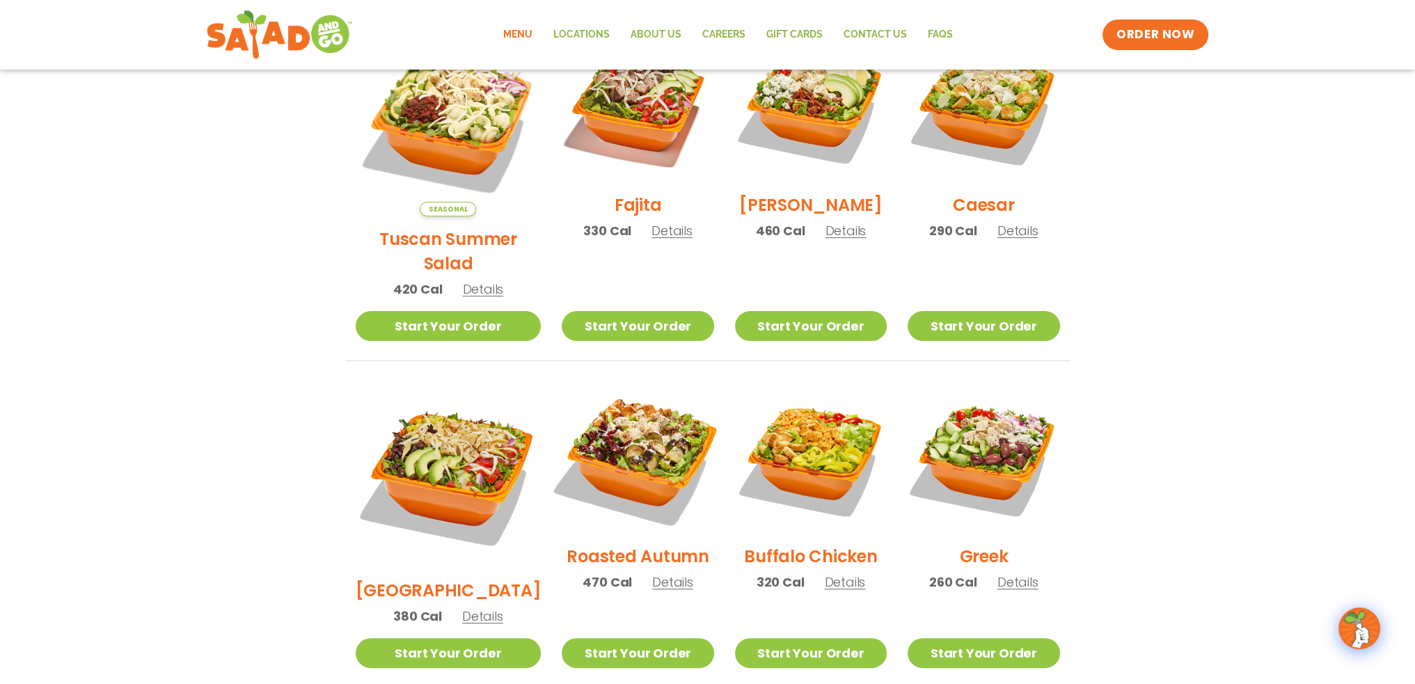
click at [621, 429] on img at bounding box center [638, 458] width 178 height 178
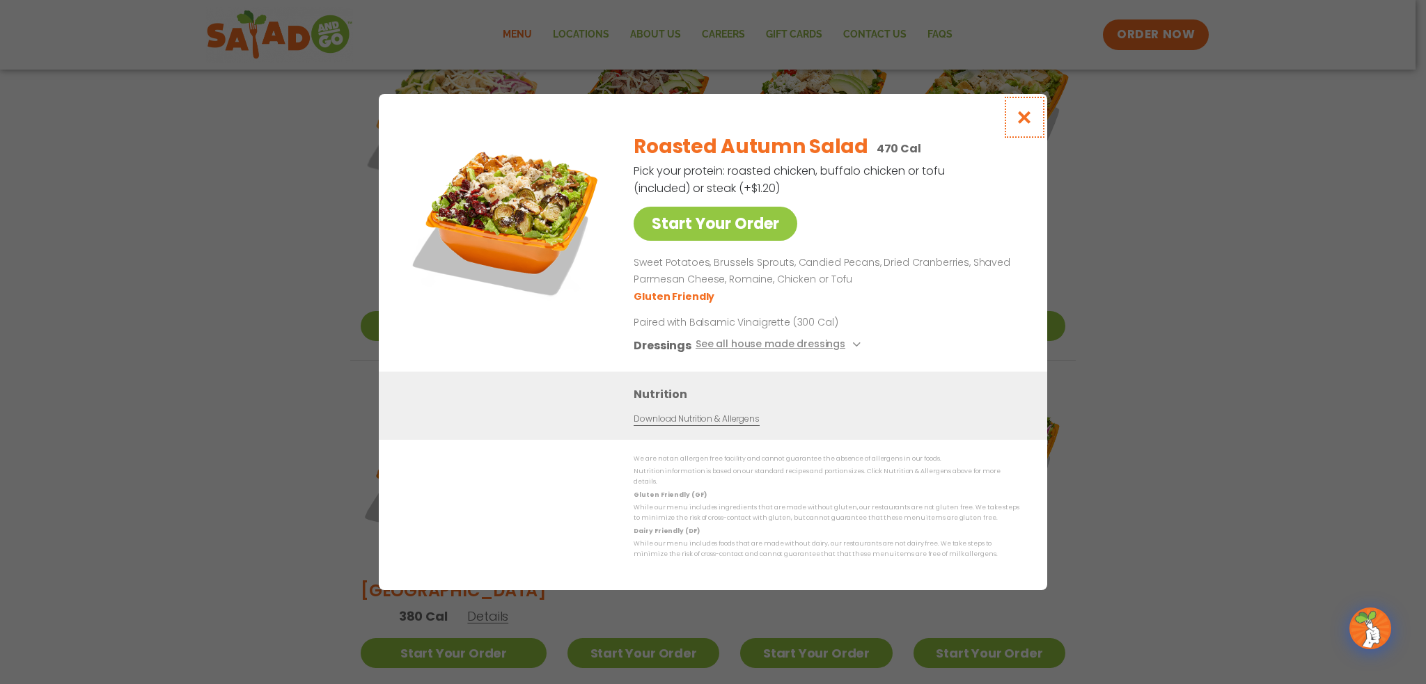
click at [1019, 125] on icon "Close modal" at bounding box center [1024, 117] width 17 height 15
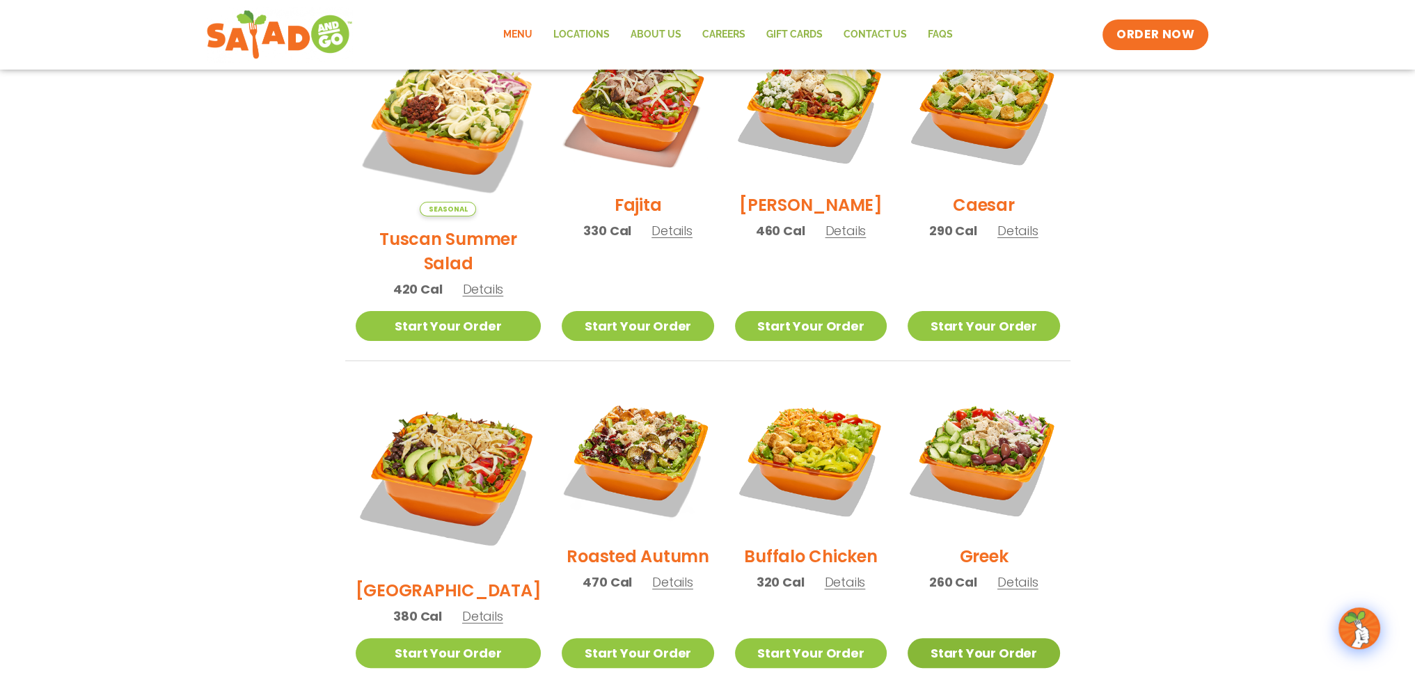
scroll to position [501, 0]
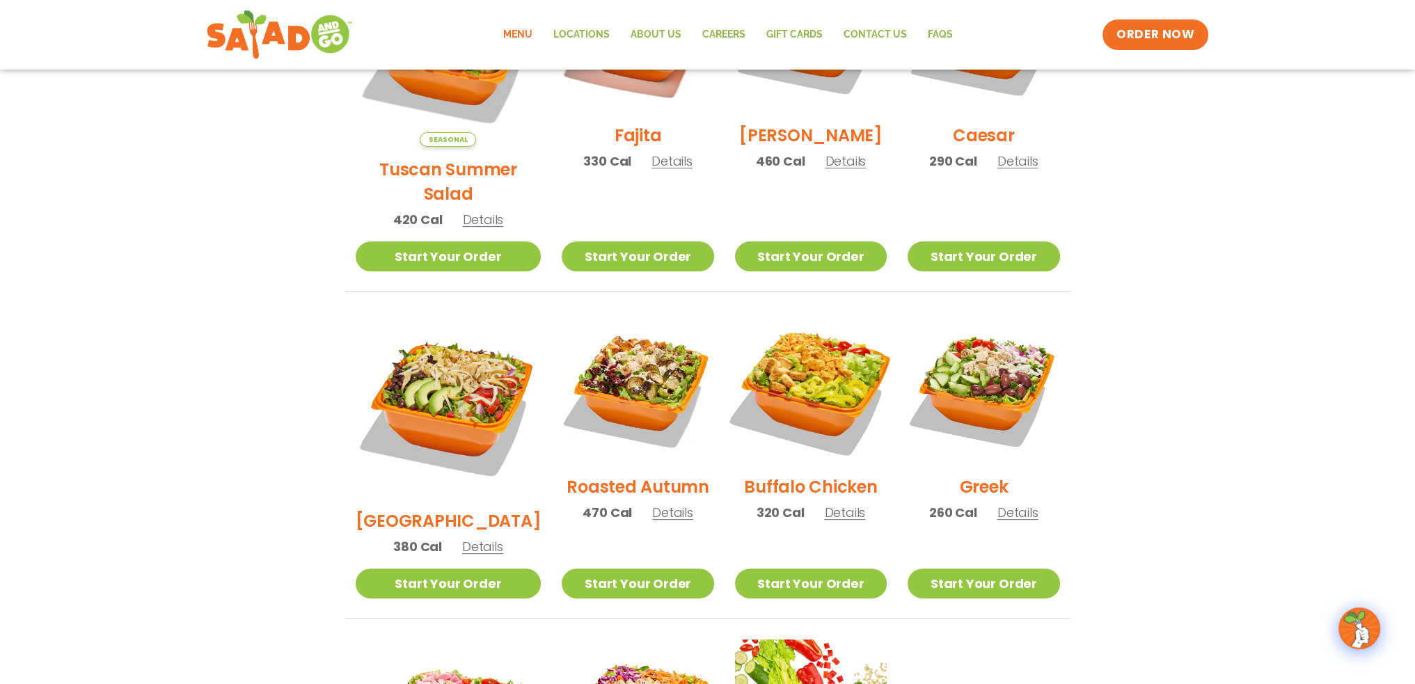
click at [796, 372] on img at bounding box center [811, 388] width 178 height 178
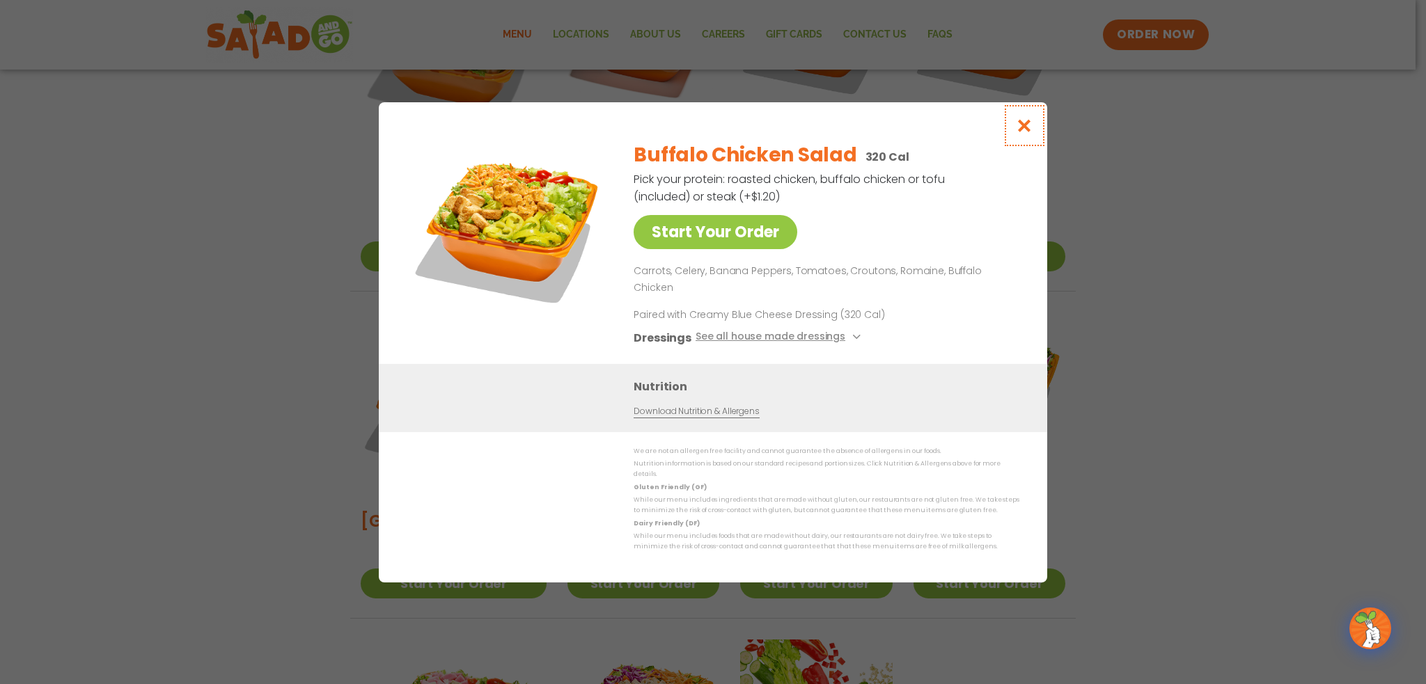
click at [1029, 133] on icon "Close modal" at bounding box center [1024, 125] width 17 height 15
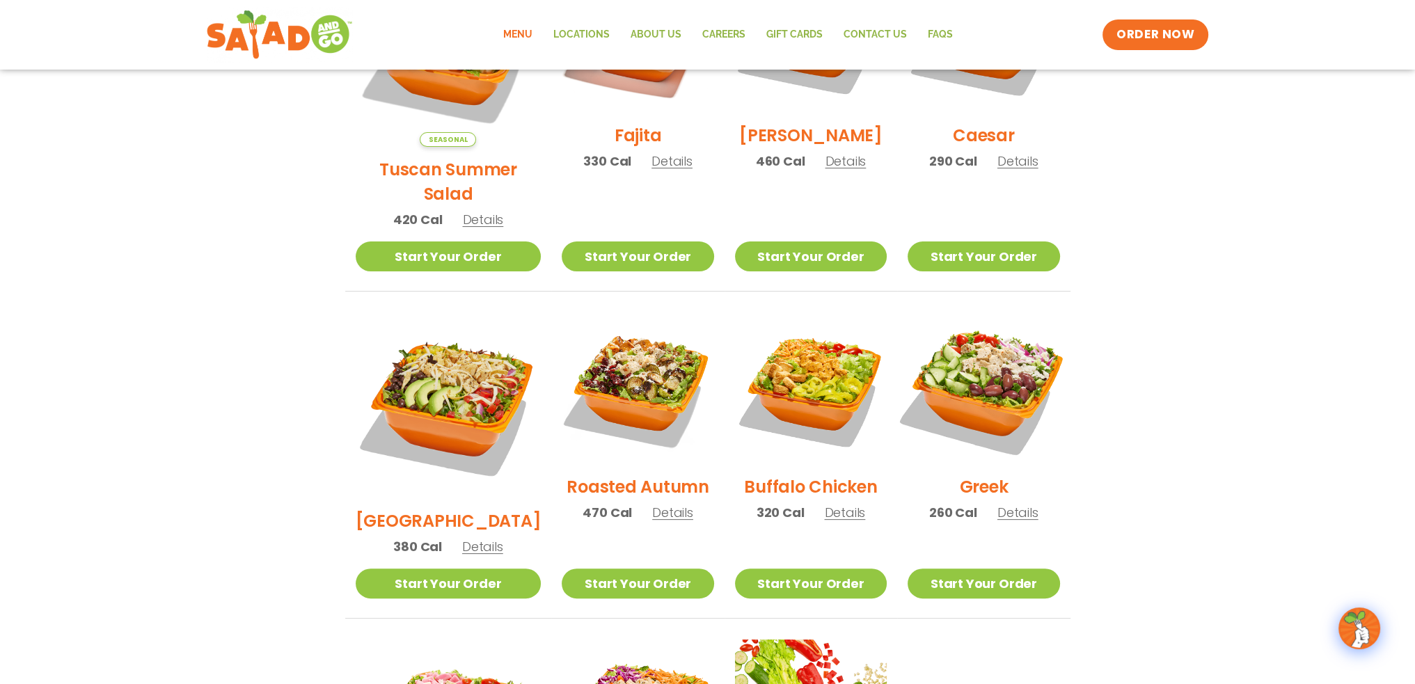
click at [1004, 352] on img at bounding box center [984, 388] width 178 height 178
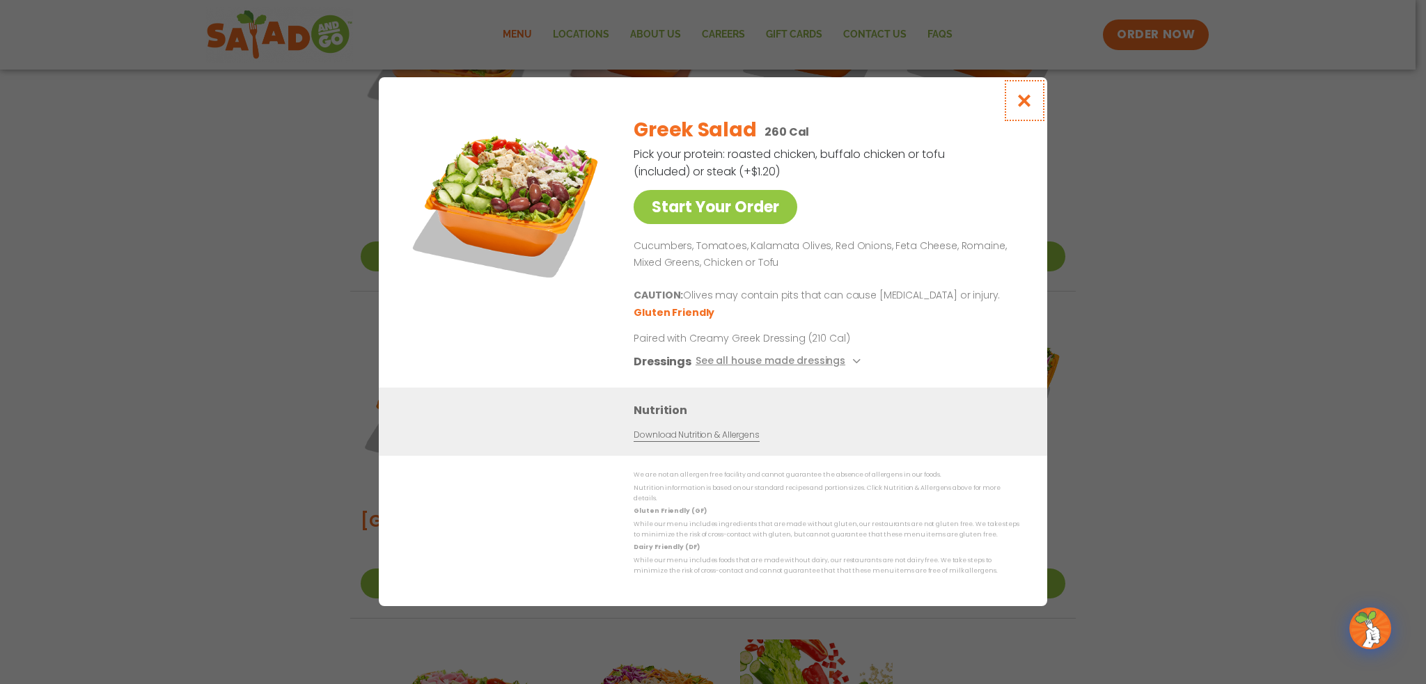
click at [1028, 108] on icon "Close modal" at bounding box center [1024, 100] width 17 height 15
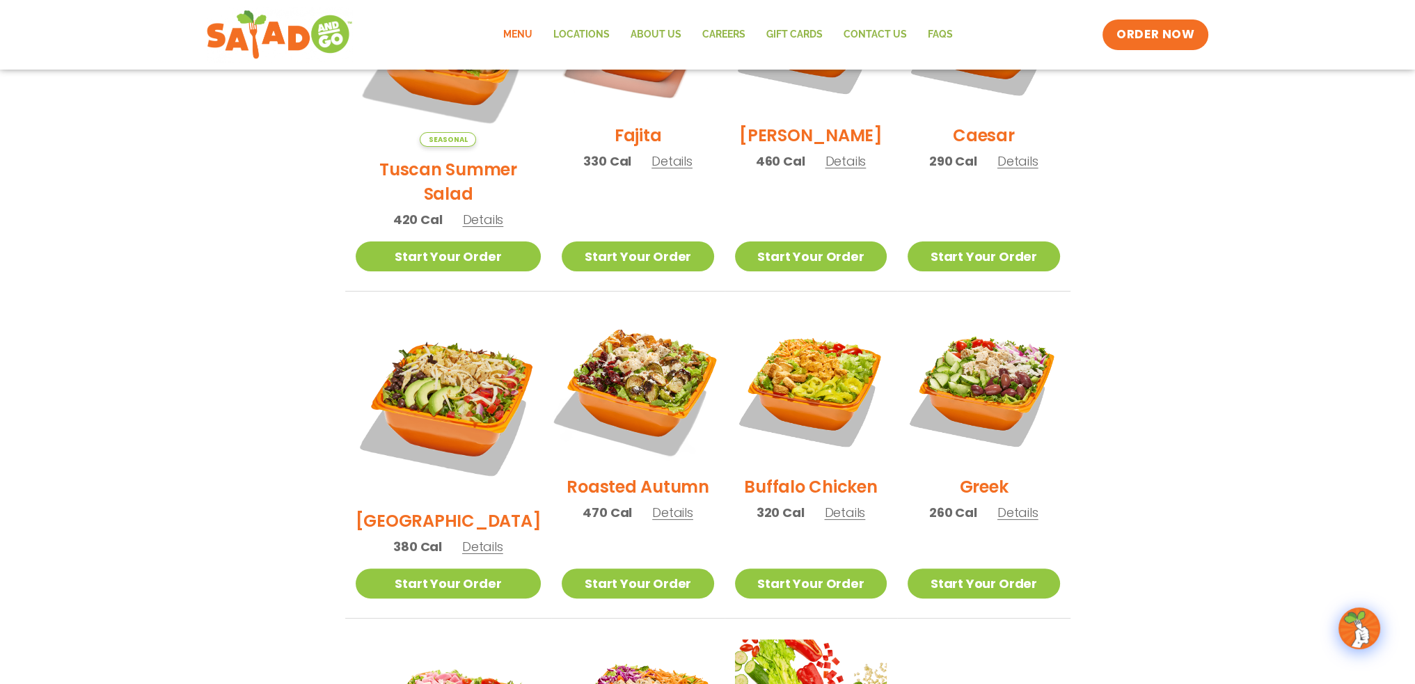
click at [638, 372] on img at bounding box center [638, 388] width 178 height 178
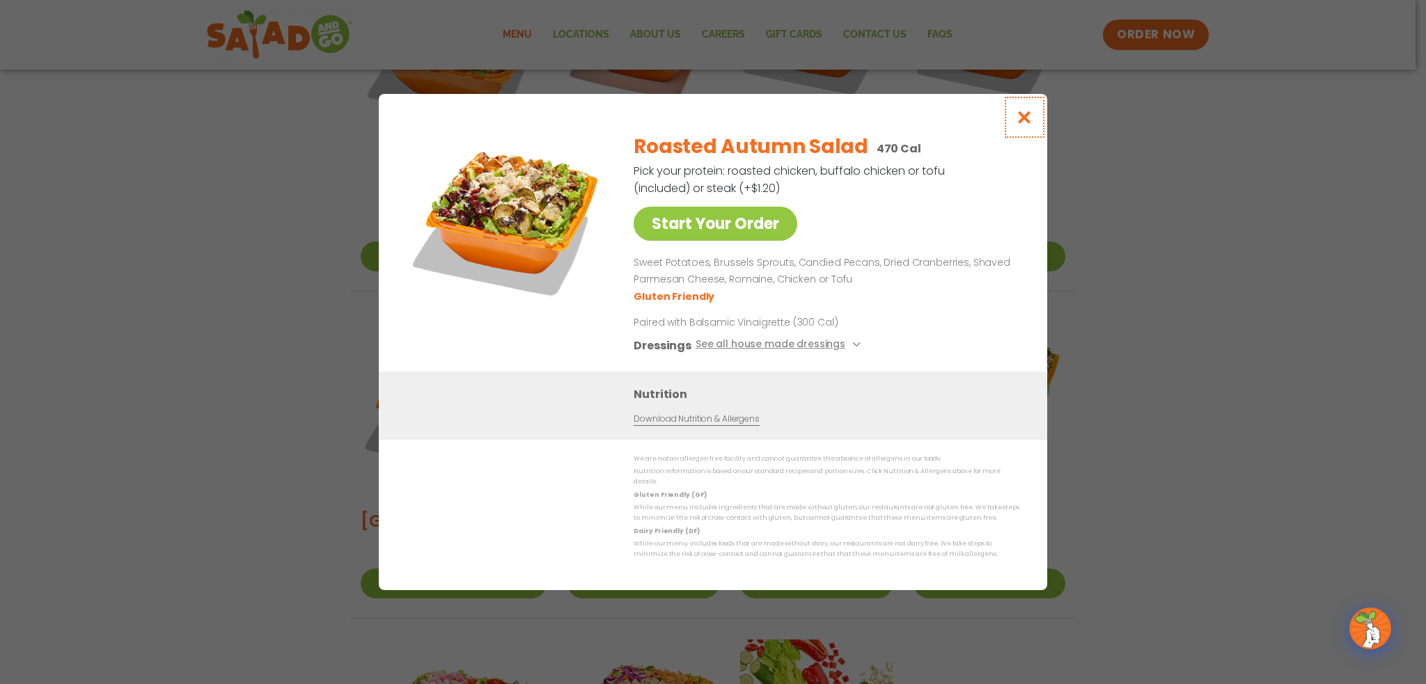
click at [1022, 125] on icon "Close modal" at bounding box center [1024, 117] width 17 height 15
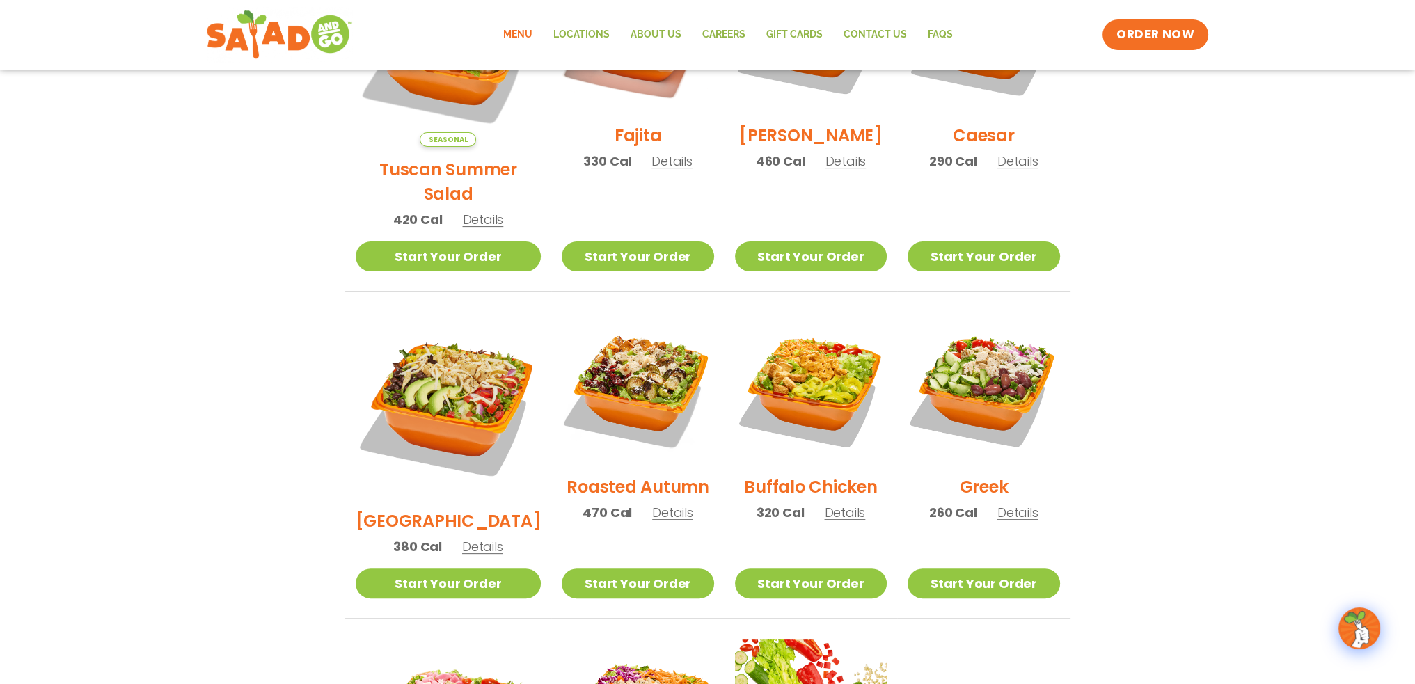
click at [966, 356] on img at bounding box center [984, 389] width 152 height 152
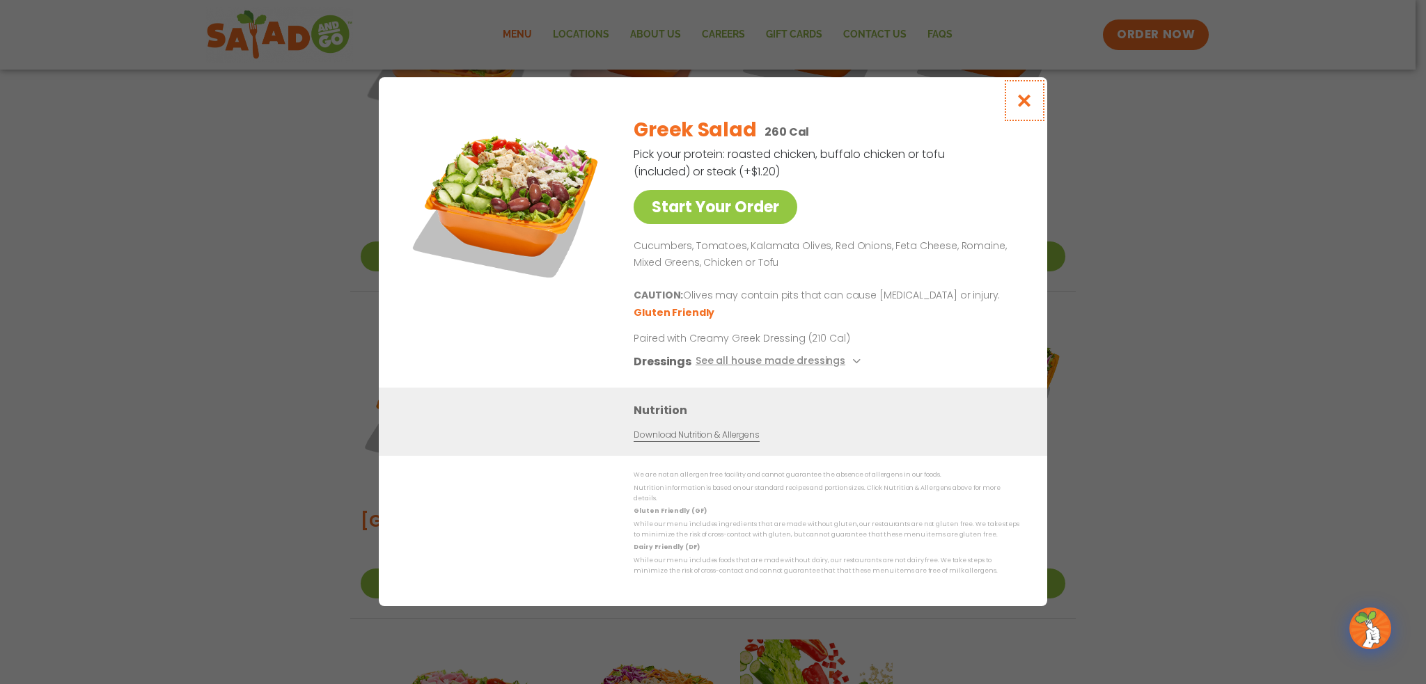
click at [1023, 108] on icon "Close modal" at bounding box center [1024, 100] width 17 height 15
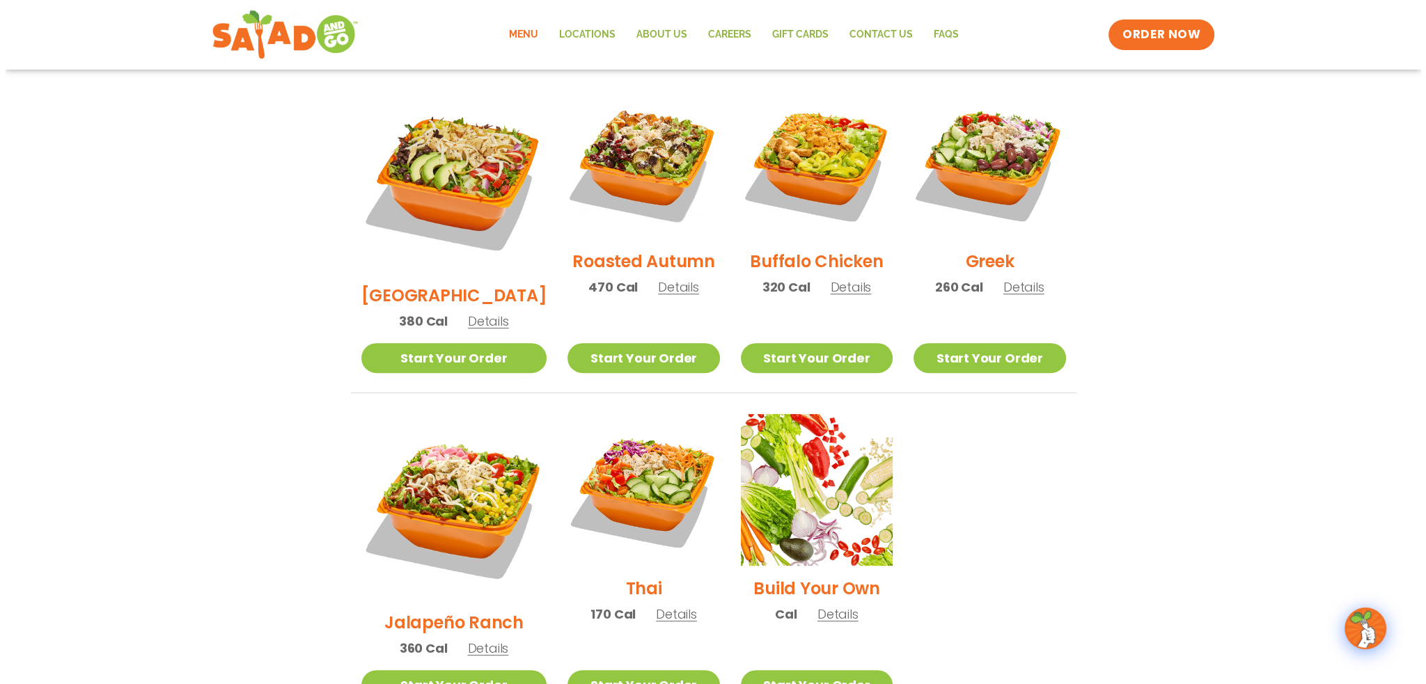
scroll to position [780, 0]
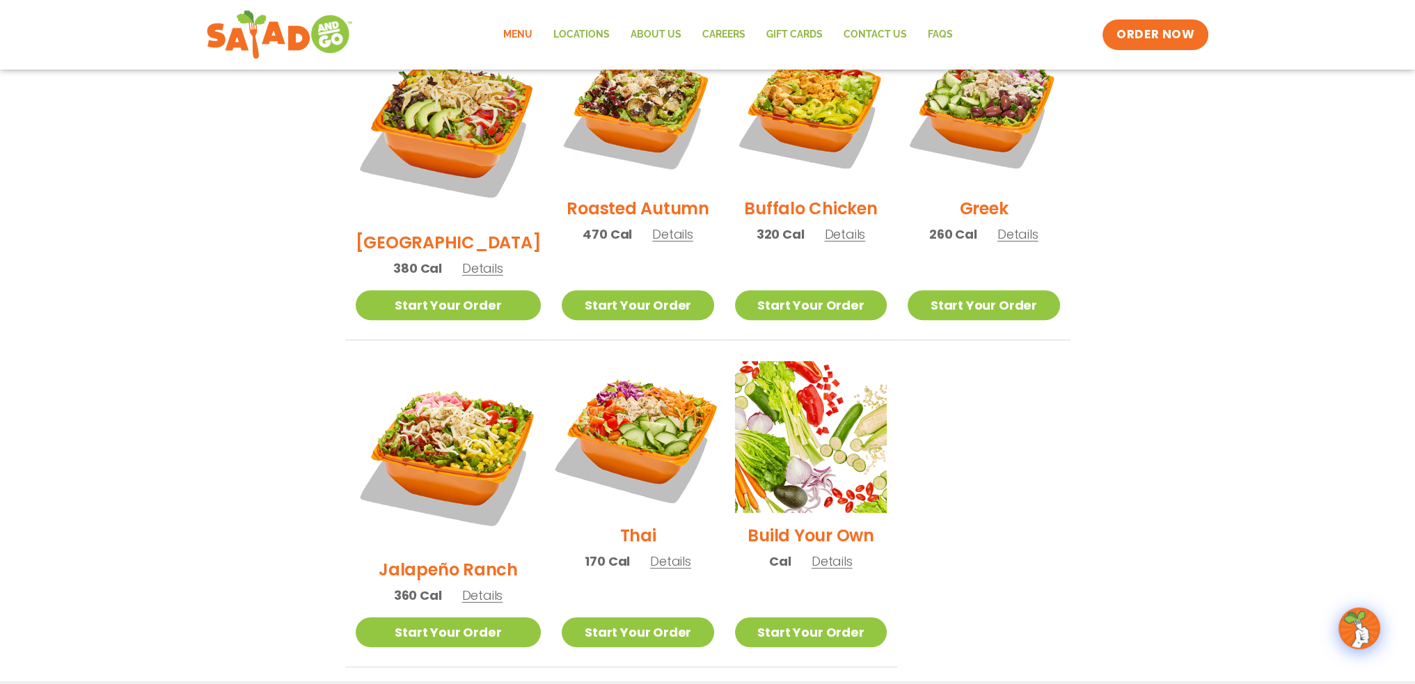
click at [627, 392] on img at bounding box center [638, 437] width 178 height 178
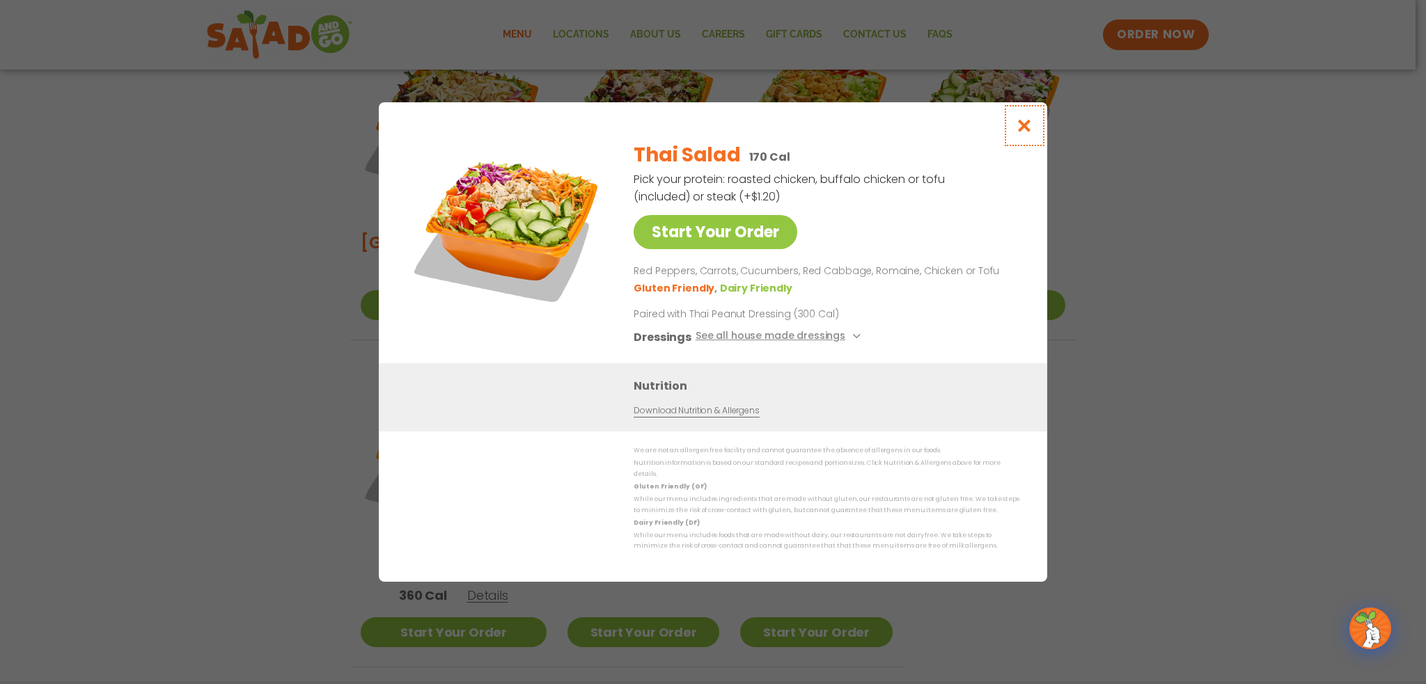
click at [1028, 133] on icon "Close modal" at bounding box center [1024, 125] width 17 height 15
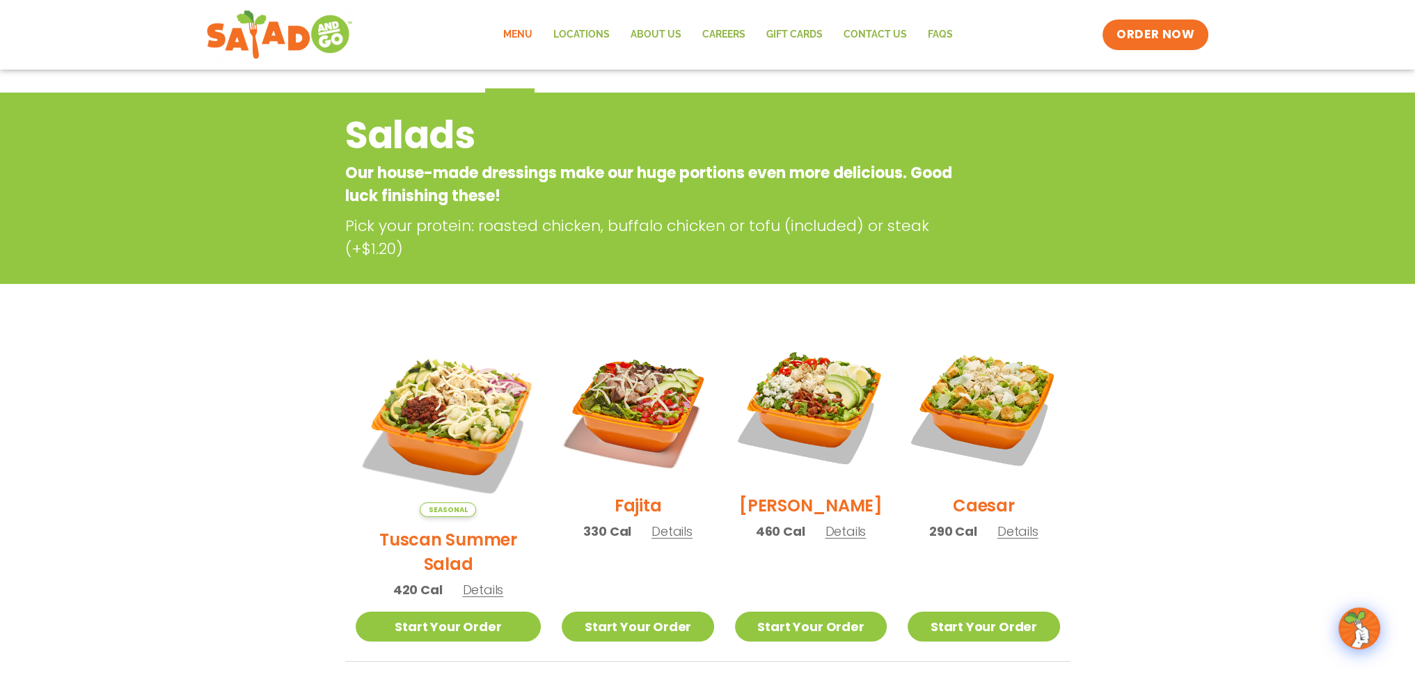
scroll to position [0, 0]
